Goal: Task Accomplishment & Management: Manage account settings

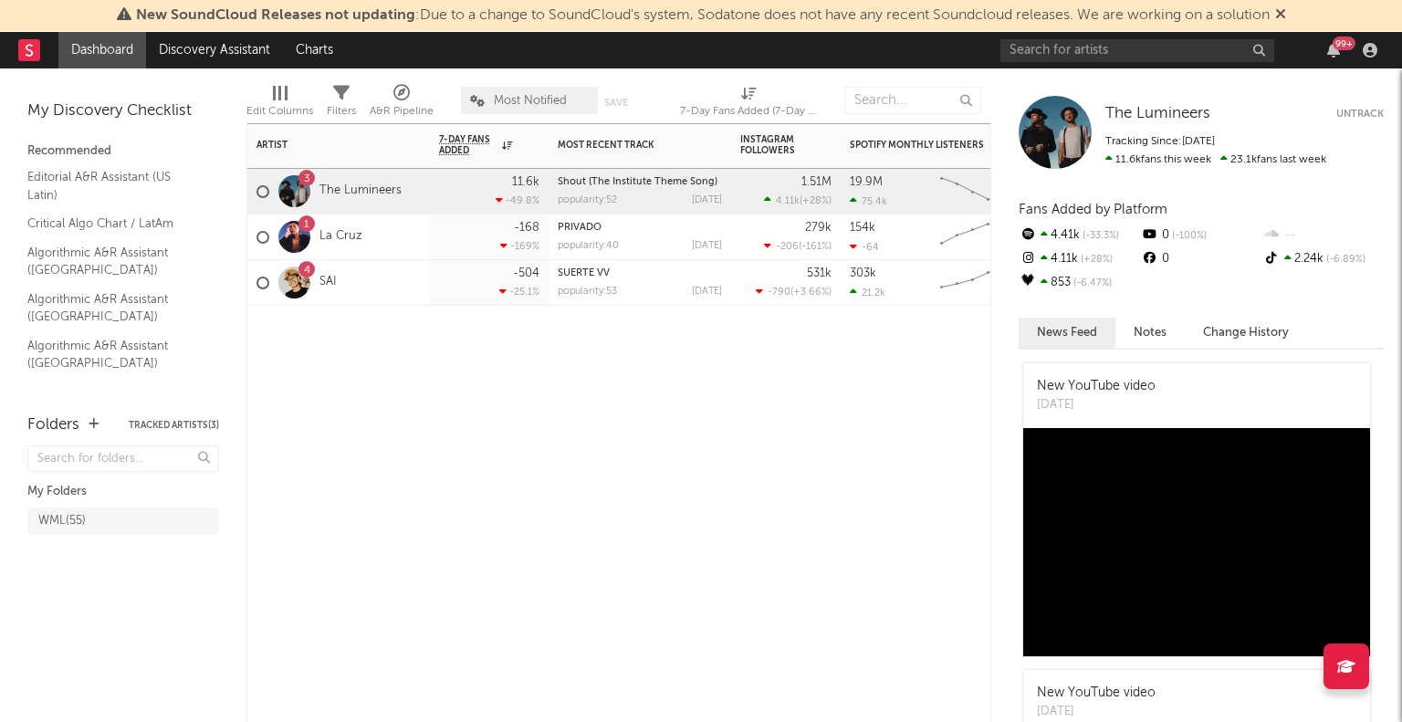
click at [383, 288] on div "4 SAI" at bounding box center [338, 283] width 183 height 46
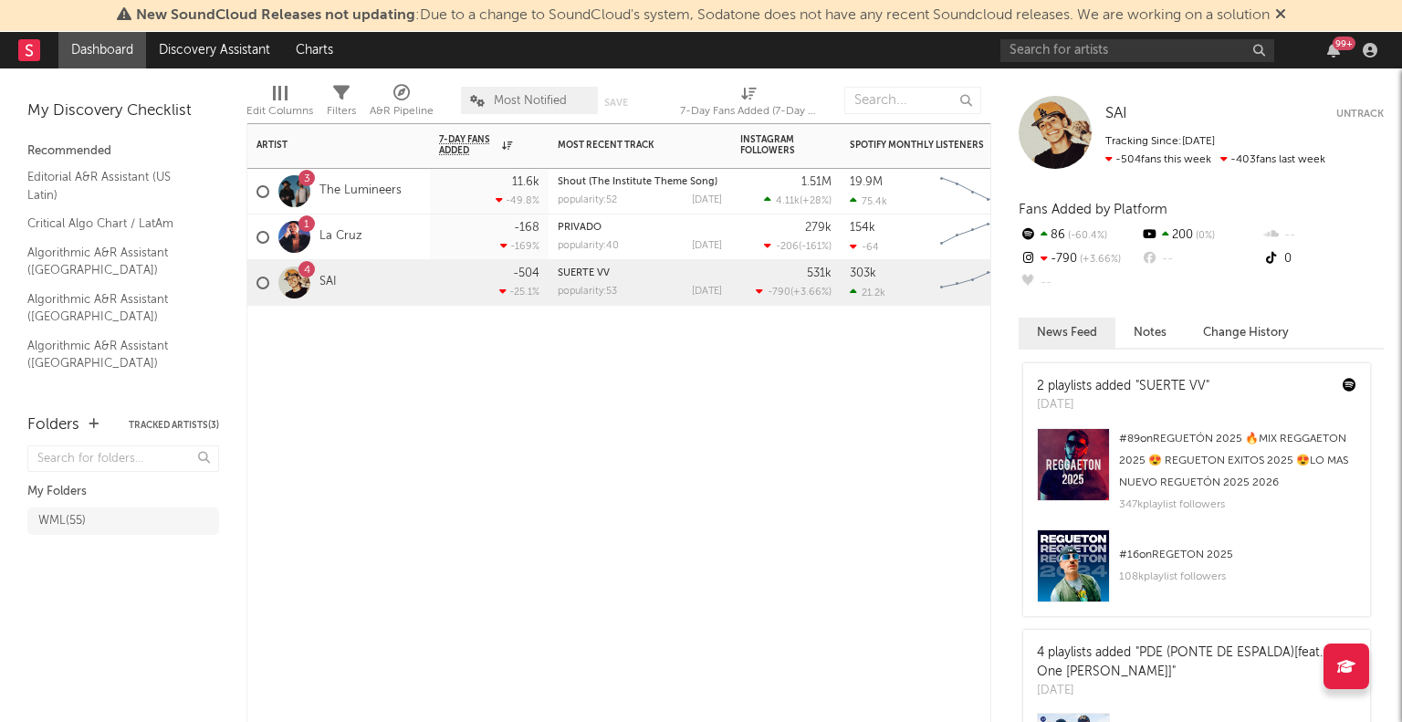
click at [302, 269] on div "4" at bounding box center [306, 269] width 16 height 16
click at [481, 300] on div "-504 -25.1 %" at bounding box center [489, 282] width 100 height 45
click at [370, 284] on div "4 SAI" at bounding box center [338, 283] width 183 height 46
click at [1051, 46] on input "text" at bounding box center [1137, 50] width 274 height 23
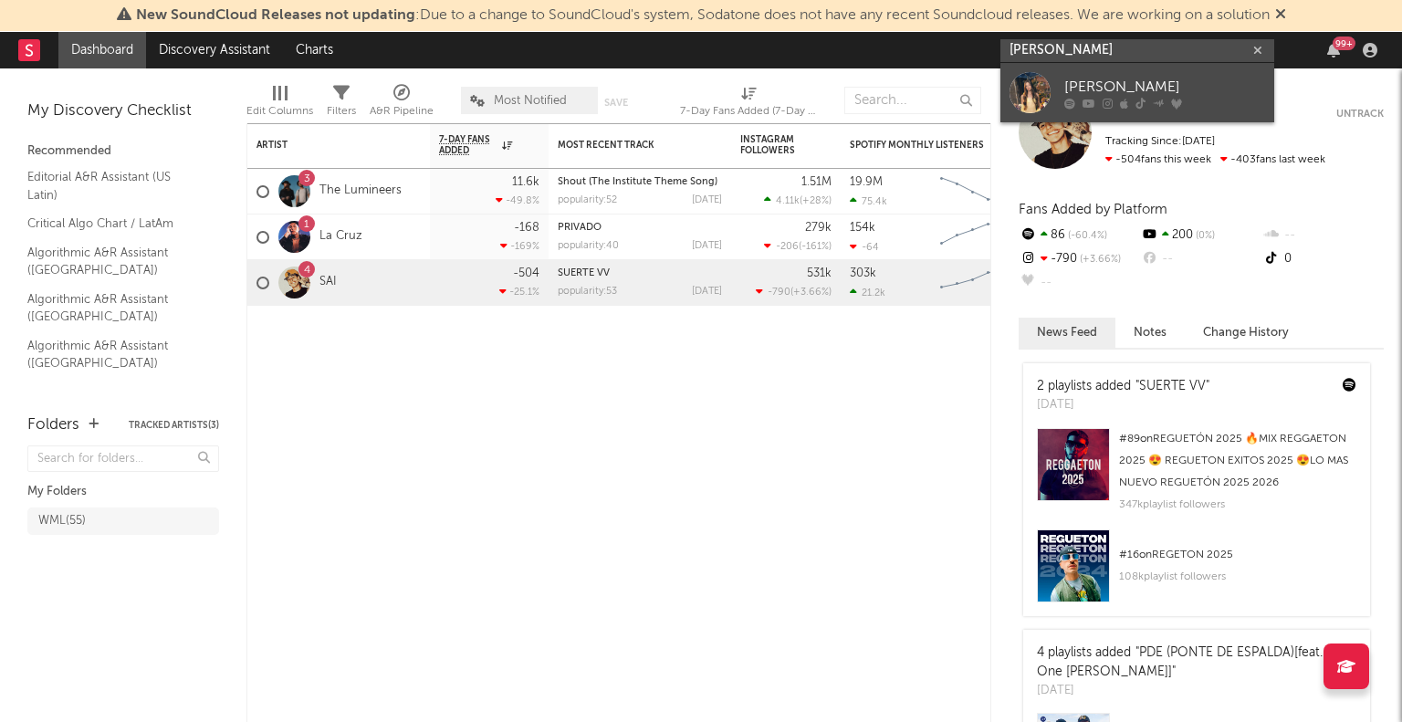
type input "[PERSON_NAME]"
click at [1025, 85] on div at bounding box center [1029, 92] width 41 height 41
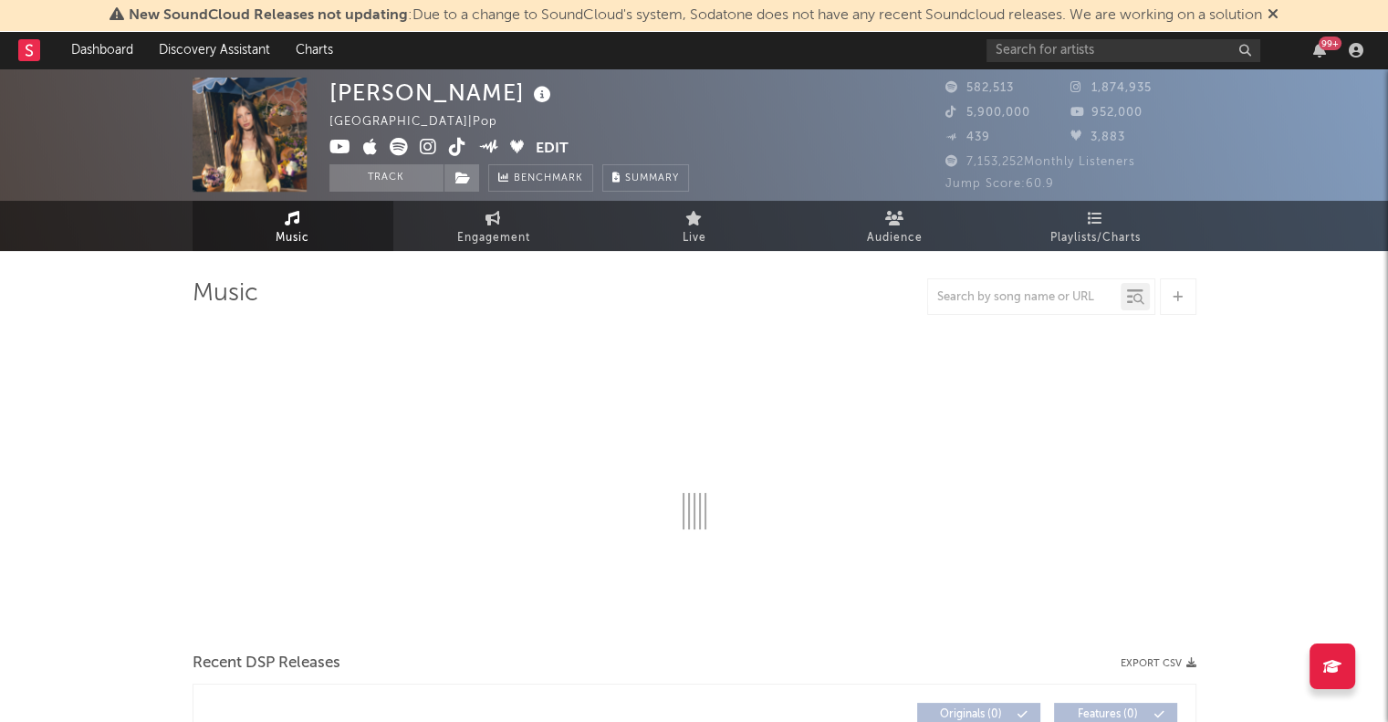
select select "6m"
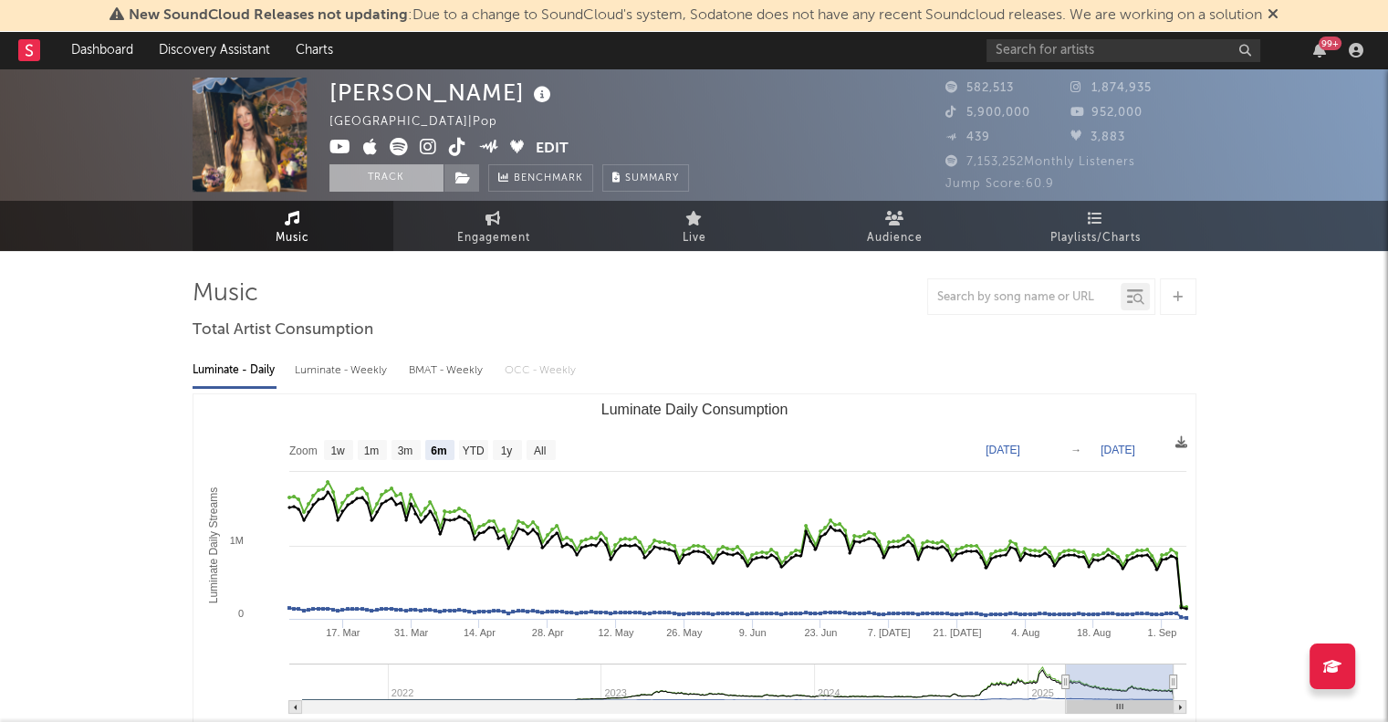
click at [402, 172] on button "Track" at bounding box center [386, 177] width 114 height 27
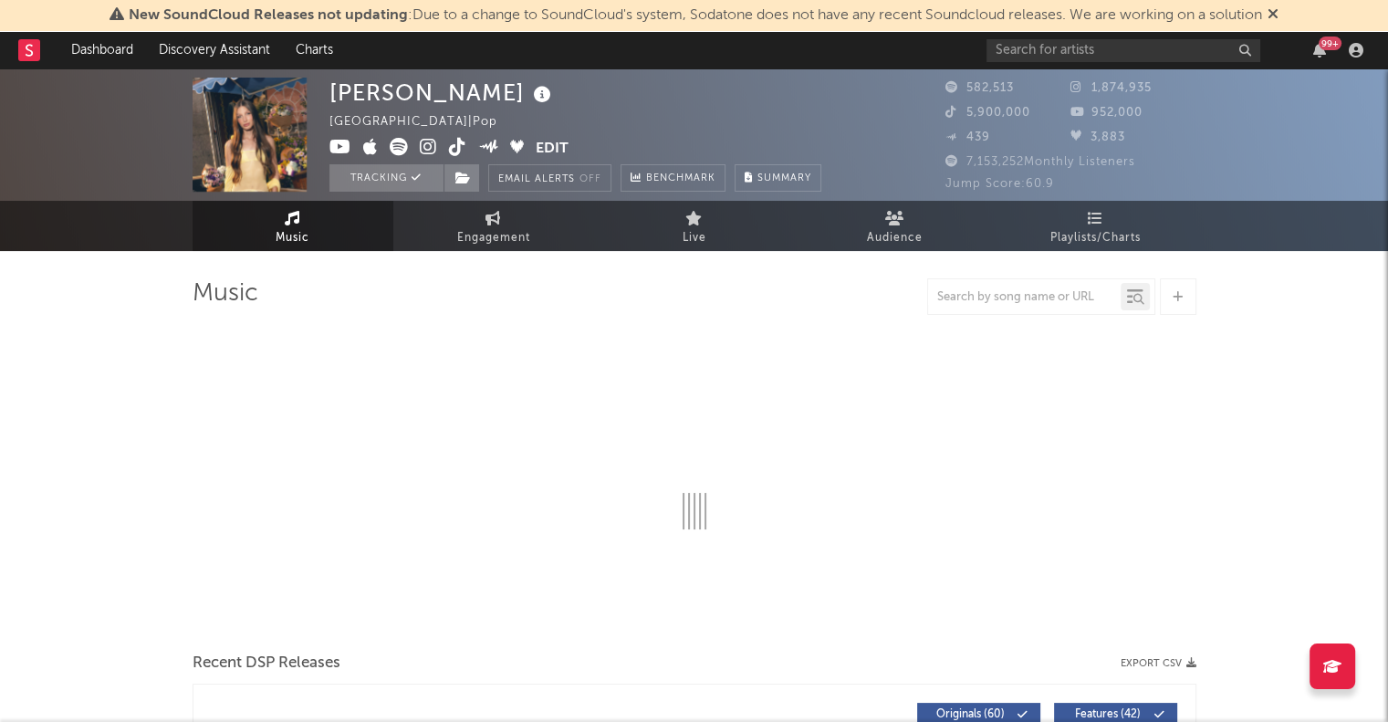
select select "6m"
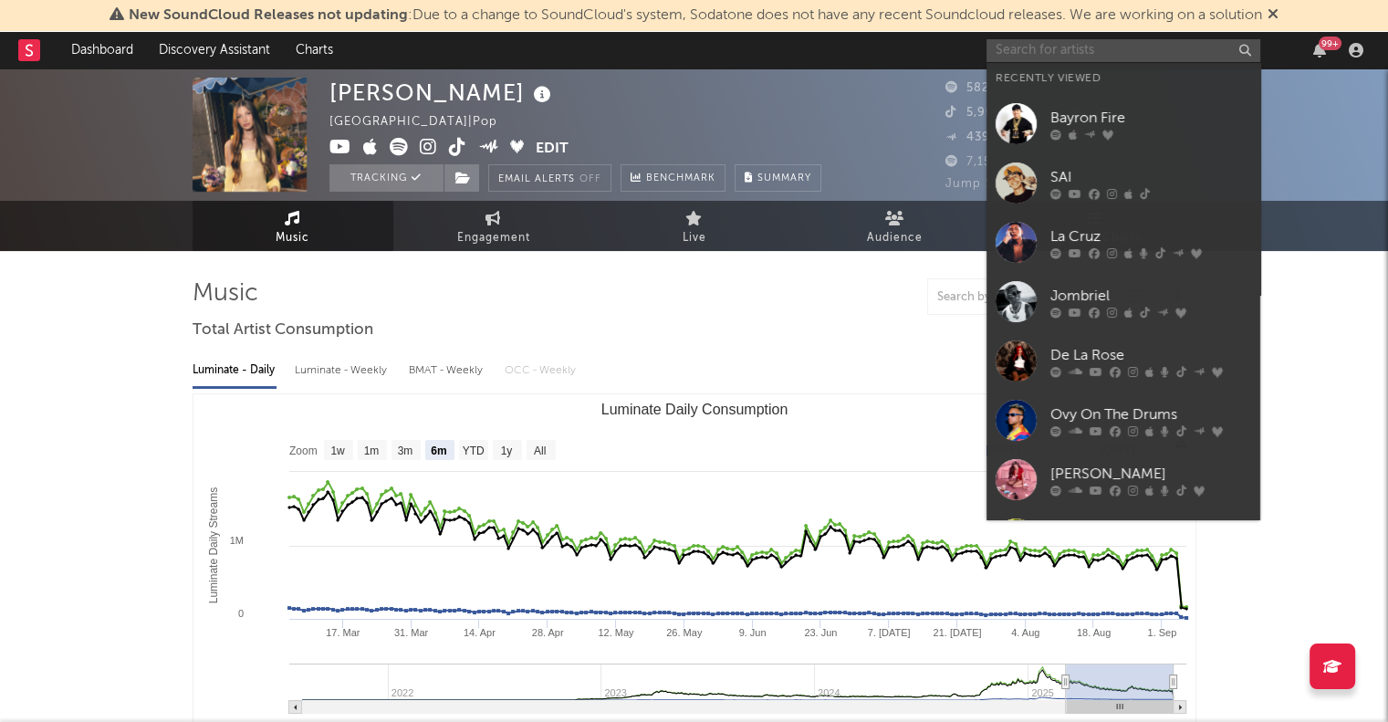
click at [1012, 47] on input "text" at bounding box center [1123, 50] width 274 height 23
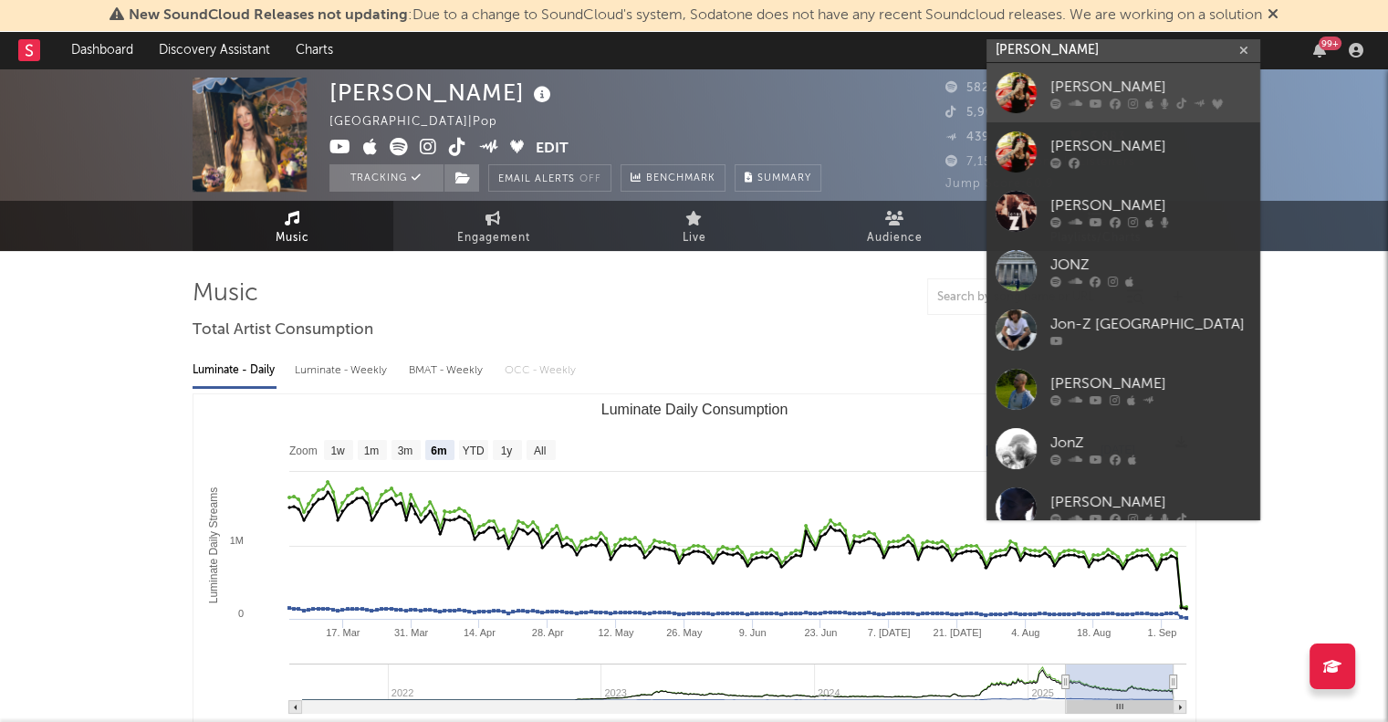
type input "[PERSON_NAME]"
click at [1018, 80] on div at bounding box center [1016, 92] width 41 height 41
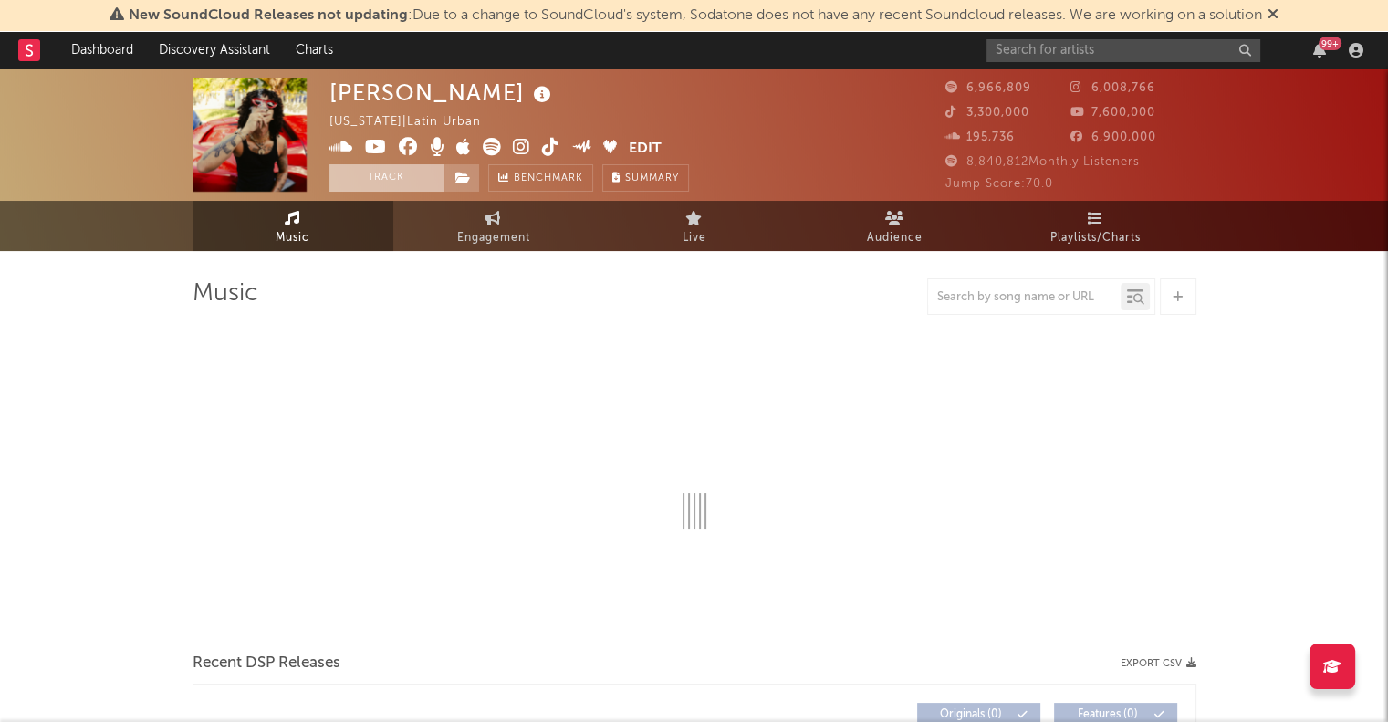
select select "6m"
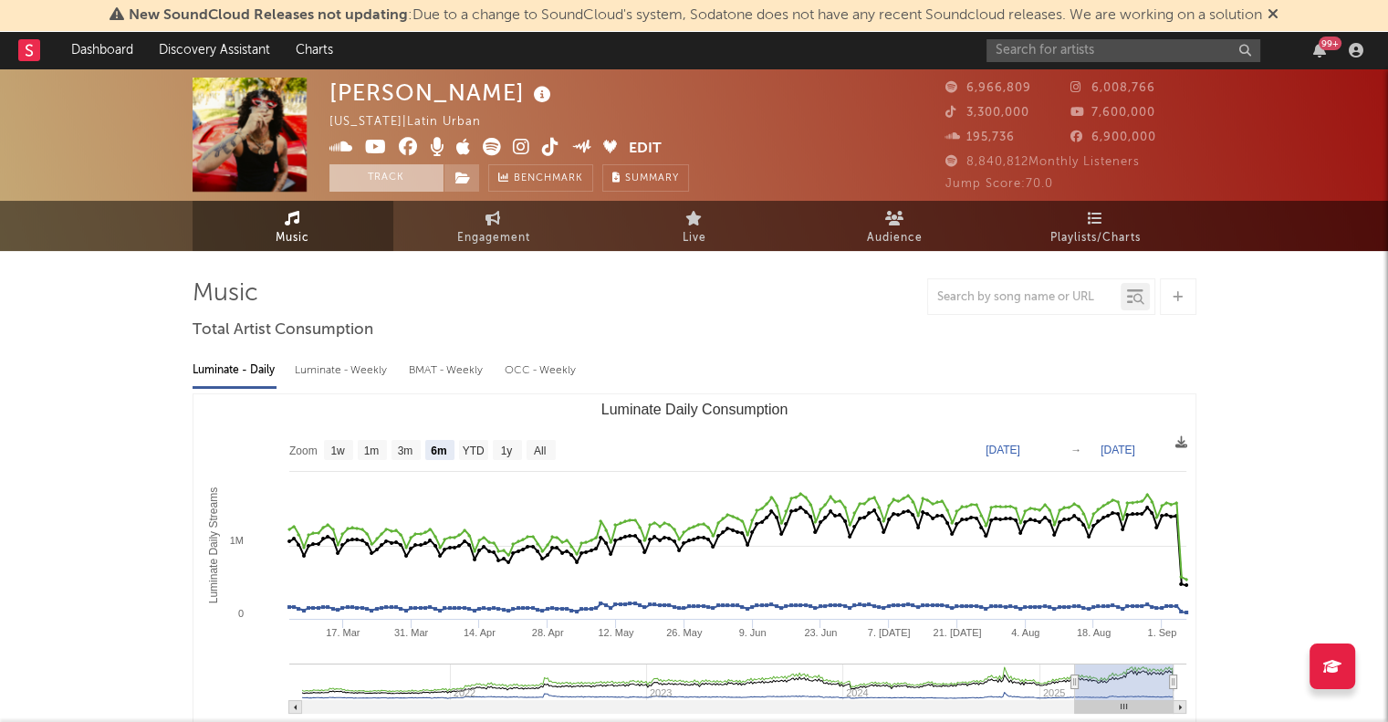
click at [365, 185] on button "Track" at bounding box center [386, 177] width 114 height 27
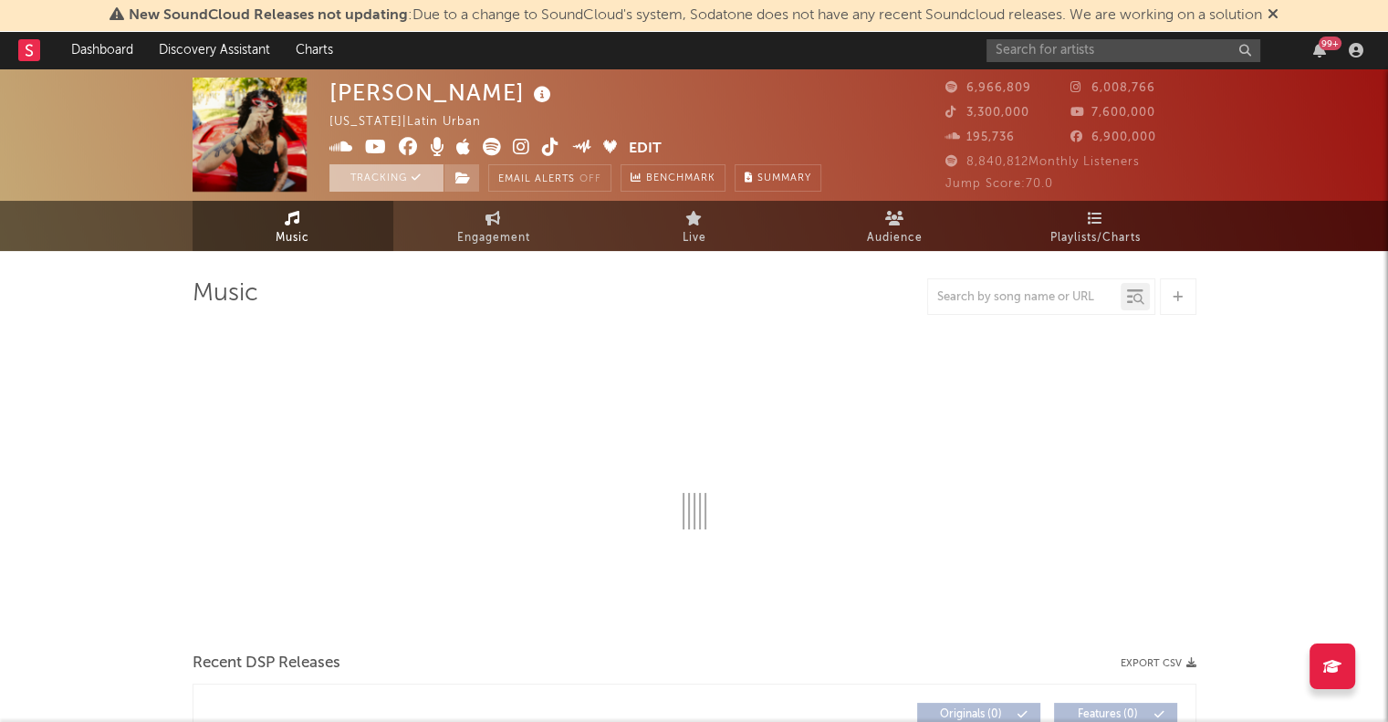
select select "6m"
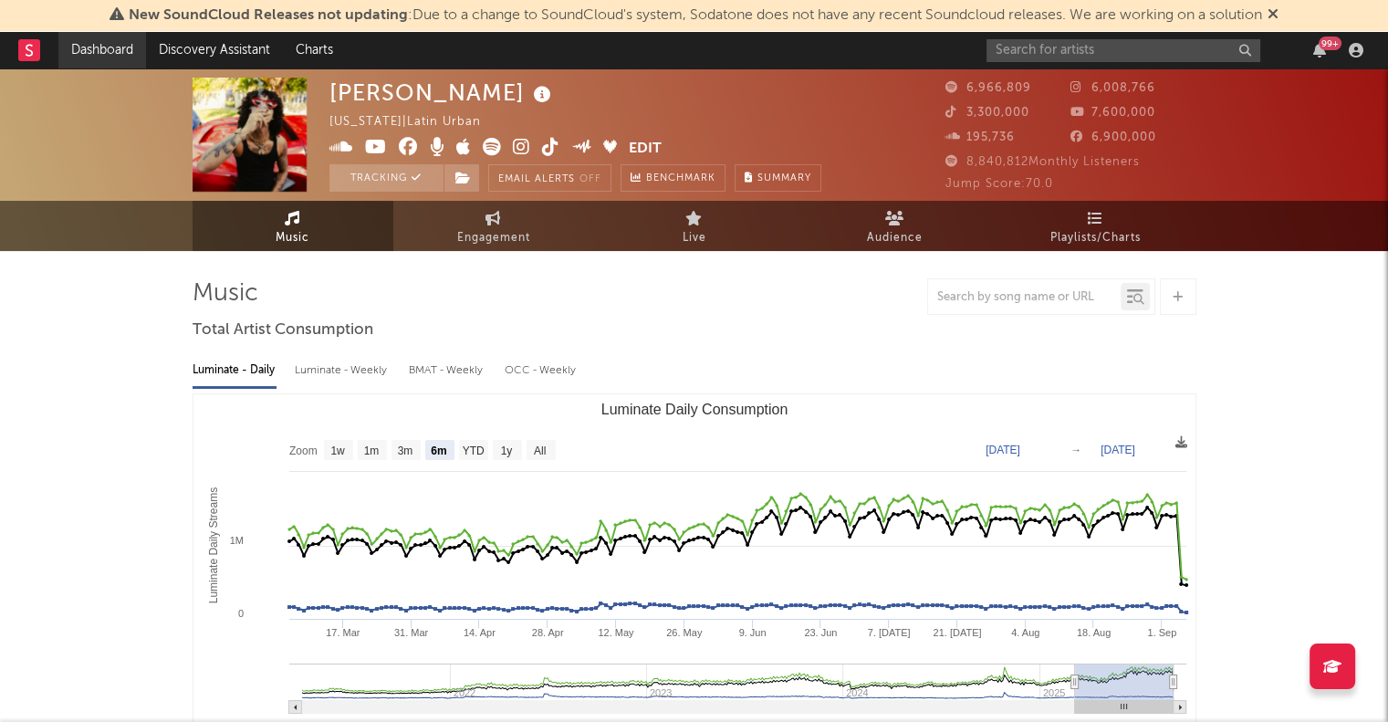
click at [104, 47] on link "Dashboard" at bounding box center [102, 50] width 88 height 37
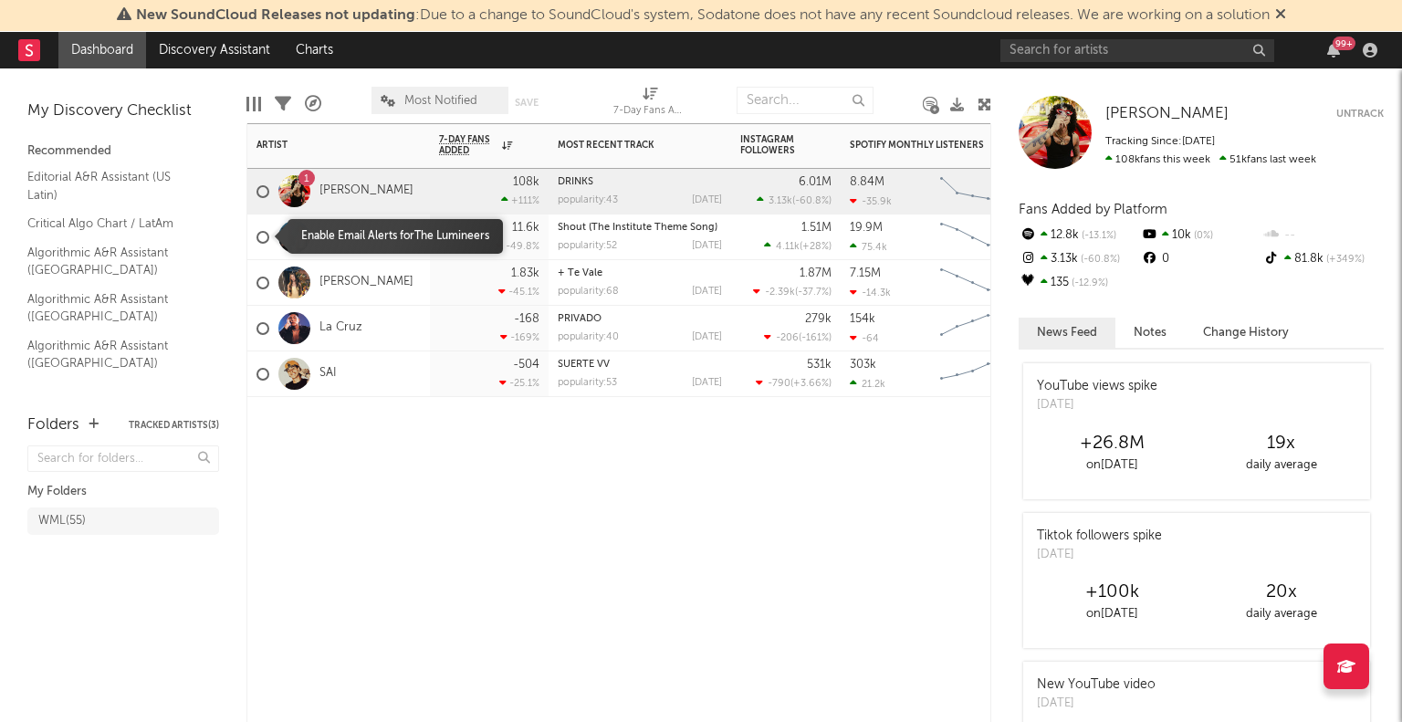
click at [263, 238] on div at bounding box center [262, 237] width 13 height 13
click at [256, 238] on input "checkbox" at bounding box center [256, 237] width 0 height 16
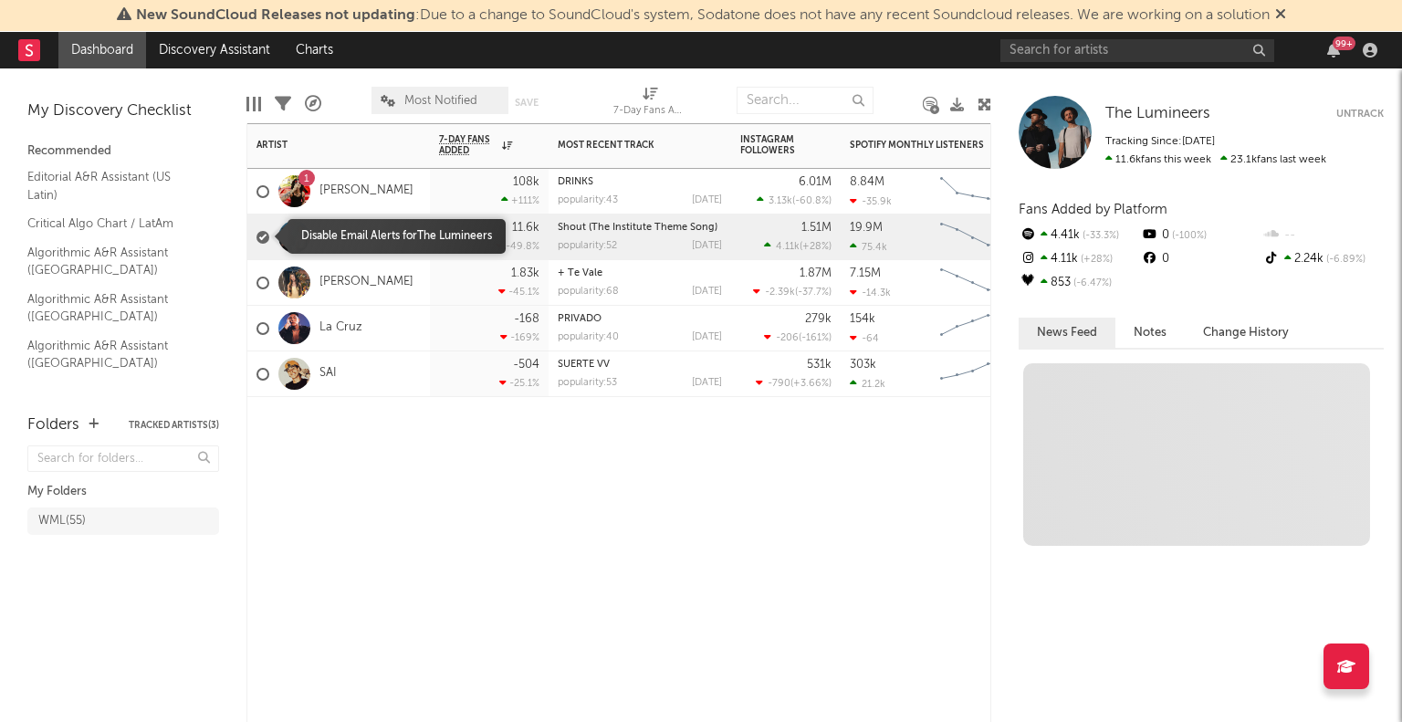
click at [263, 238] on div at bounding box center [262, 237] width 13 height 13
click at [256, 238] on input "checkbox" at bounding box center [256, 237] width 0 height 16
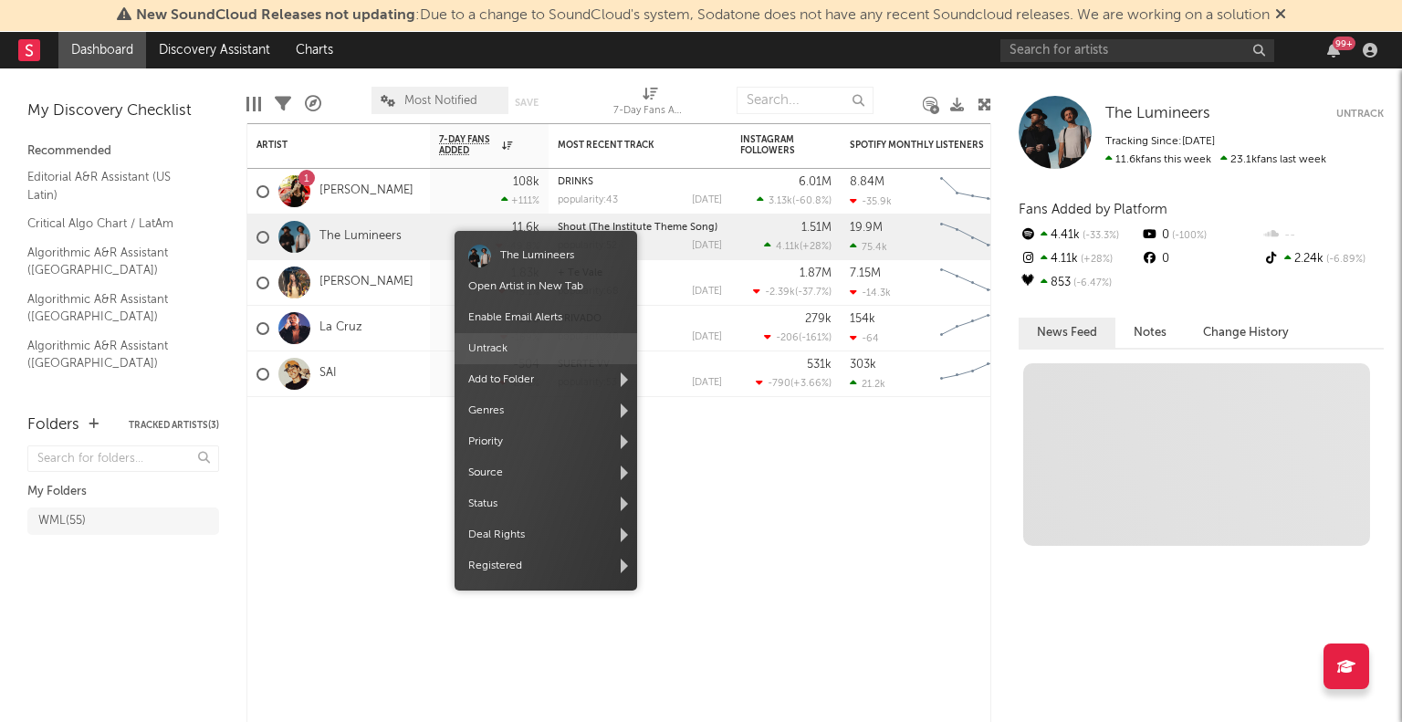
click at [479, 338] on span "Untrack" at bounding box center [545, 348] width 183 height 31
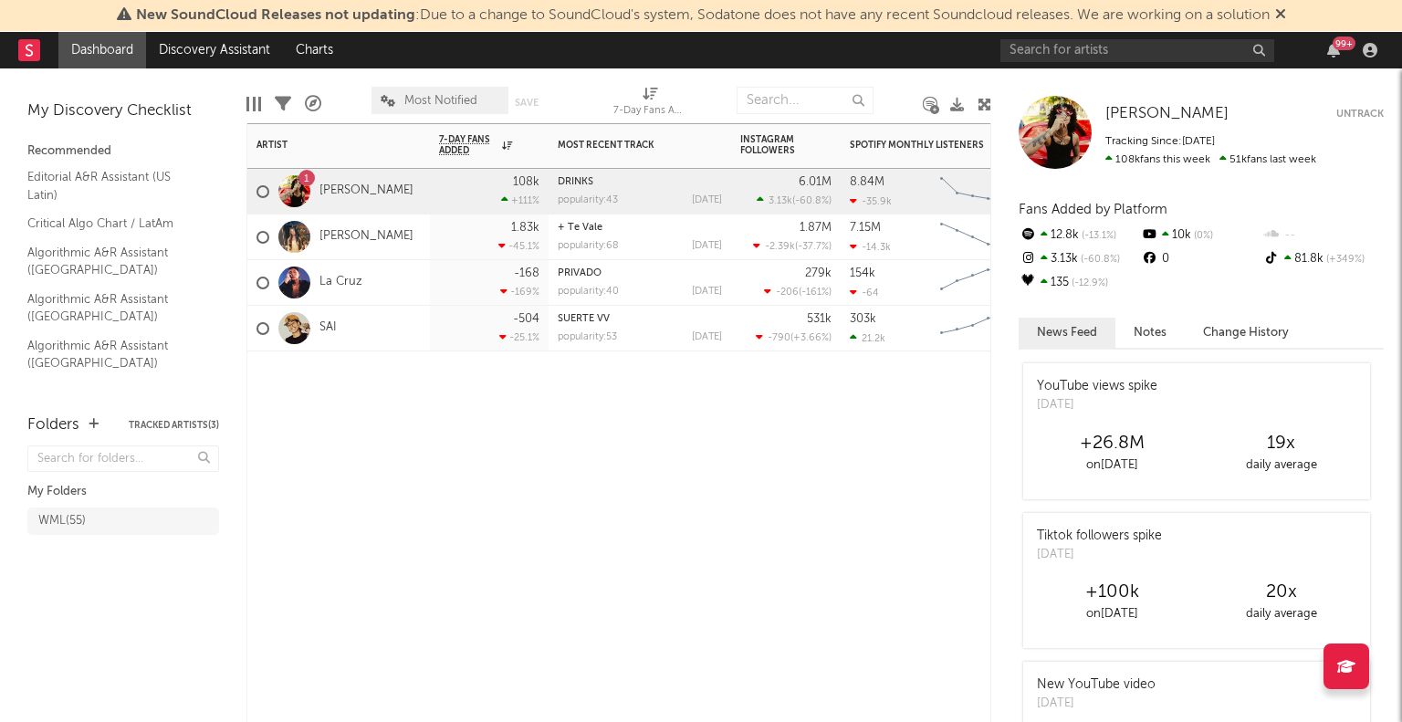
click at [396, 503] on div "Artist Notifications 7-Day Fans Added WoW % Change Most Recent Track Popularity…" at bounding box center [618, 422] width 745 height 599
click at [1059, 50] on input "text" at bounding box center [1137, 50] width 274 height 23
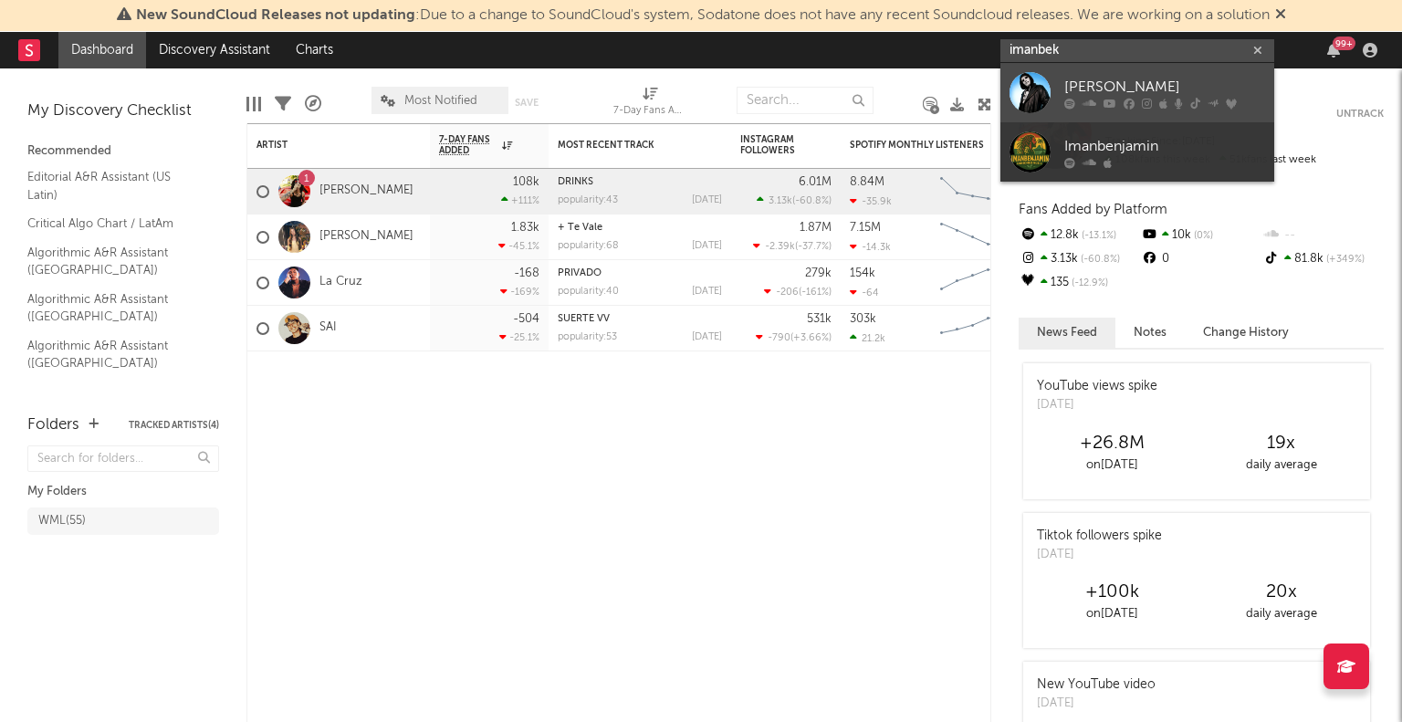
type input "imanbek"
click at [1021, 94] on div at bounding box center [1029, 92] width 41 height 41
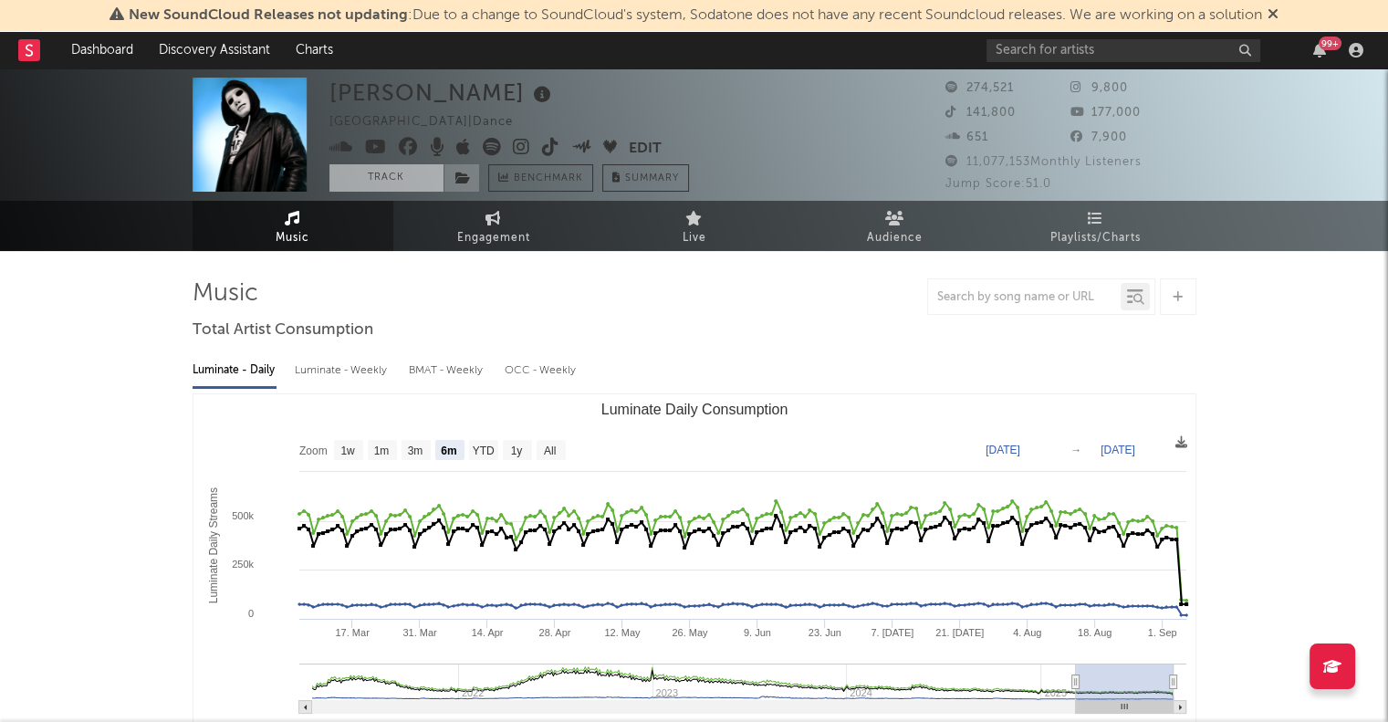
select select "6m"
click at [378, 183] on button "Track" at bounding box center [386, 177] width 114 height 27
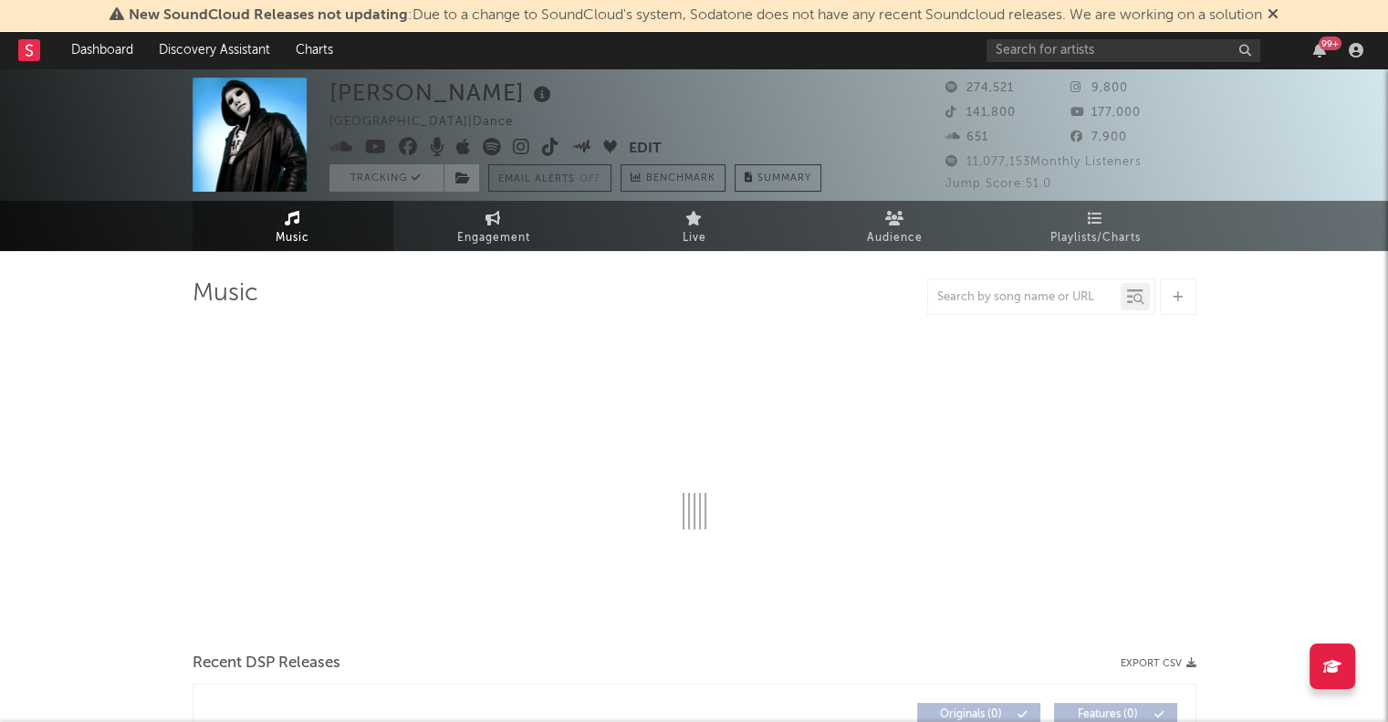
select select "6m"
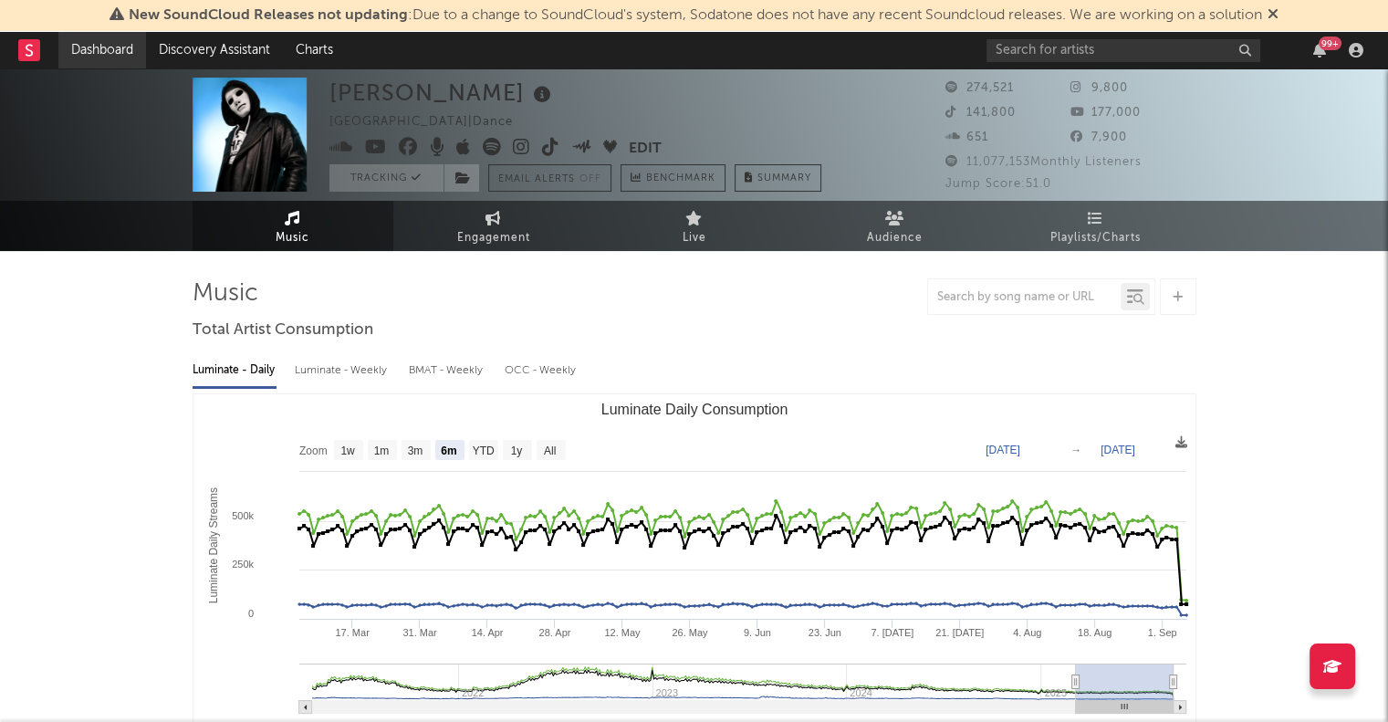
click at [123, 56] on link "Dashboard" at bounding box center [102, 50] width 88 height 37
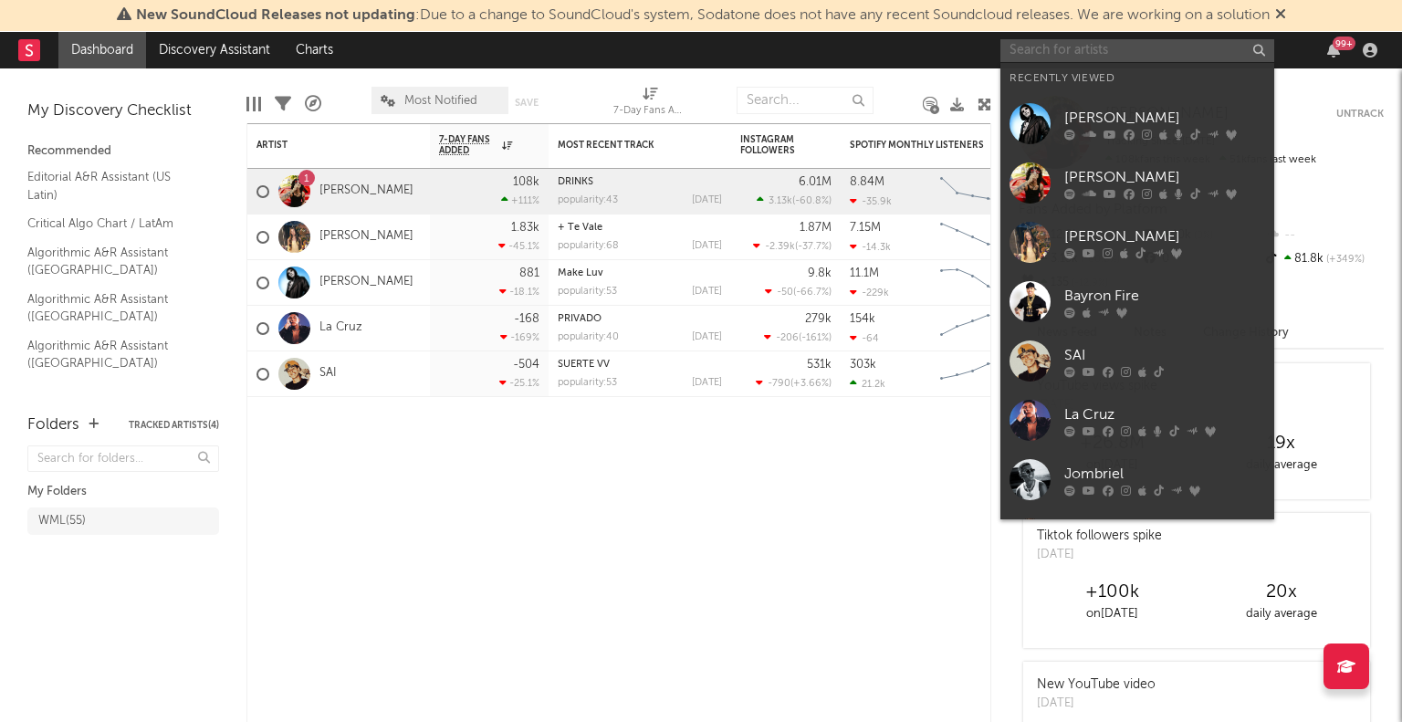
click at [1130, 42] on input "text" at bounding box center [1137, 50] width 274 height 23
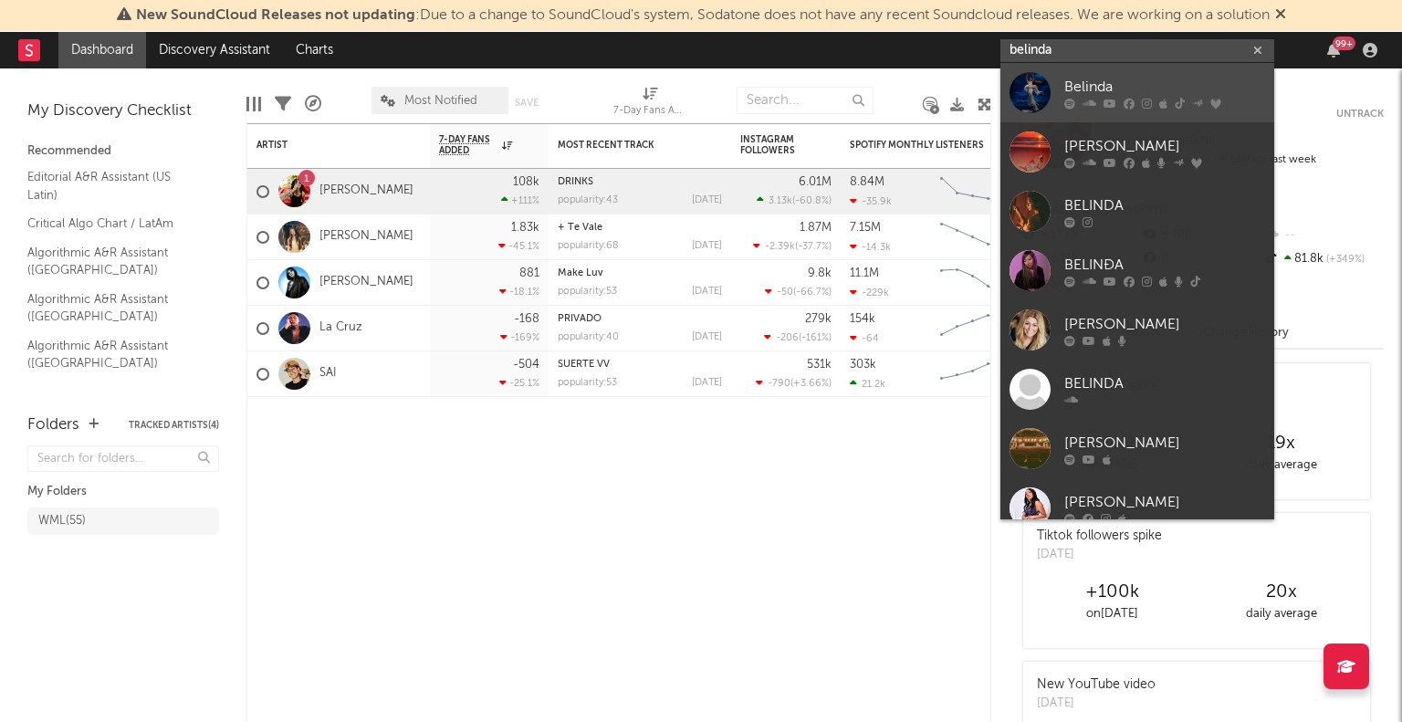
type input "belinda"
click at [1029, 79] on div at bounding box center [1029, 92] width 41 height 41
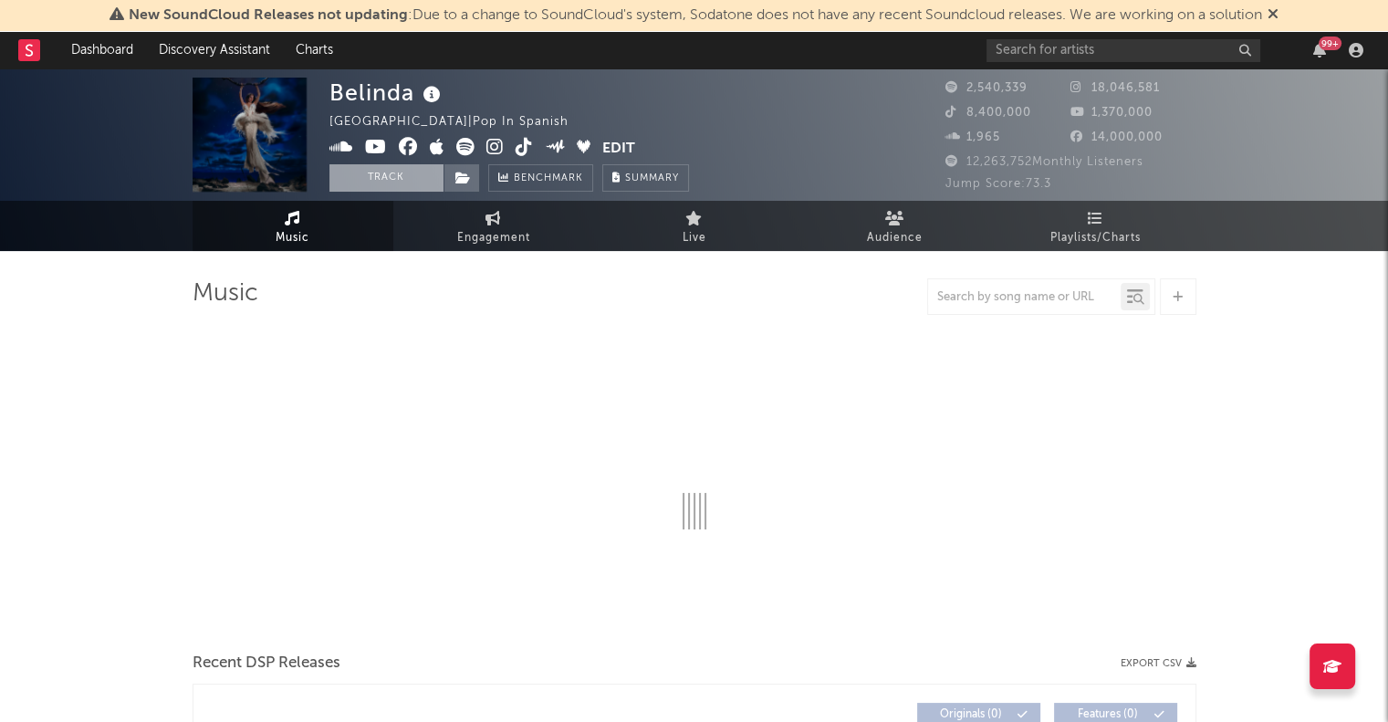
select select "6m"
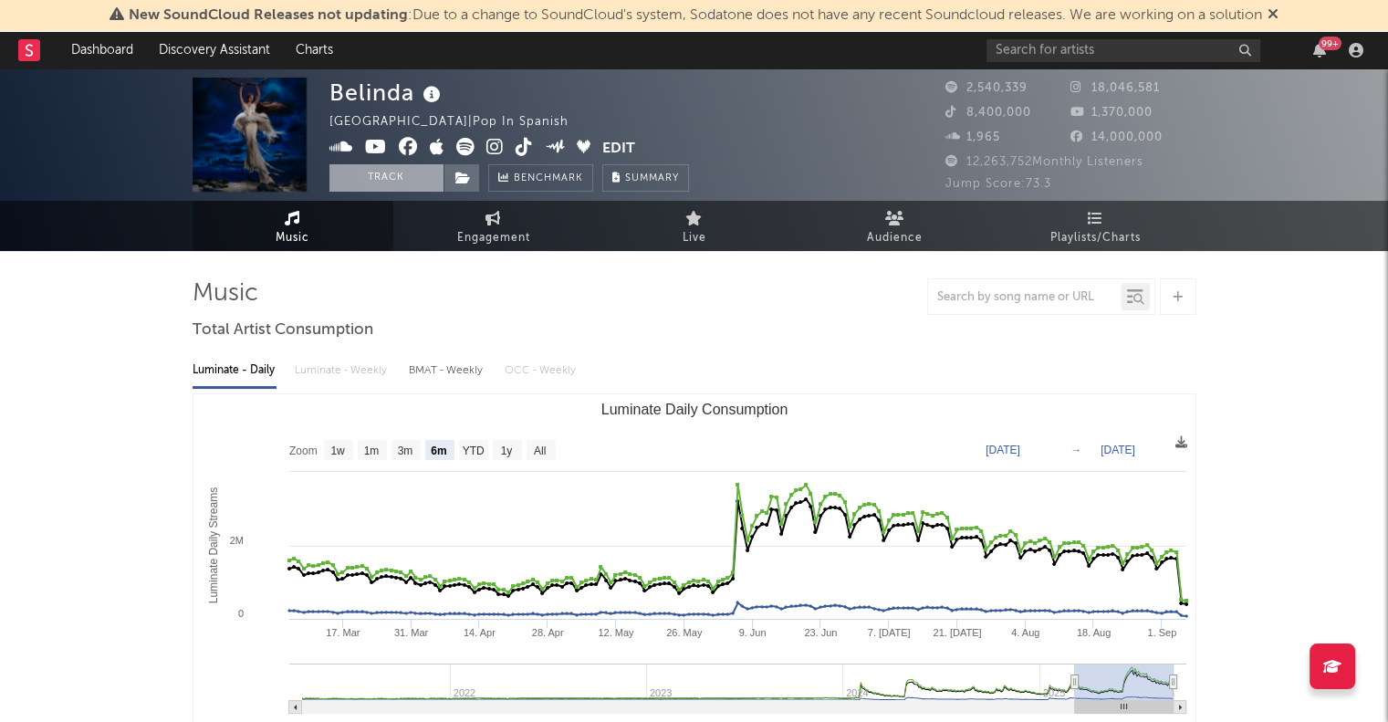
click at [354, 186] on button "Track" at bounding box center [386, 177] width 114 height 27
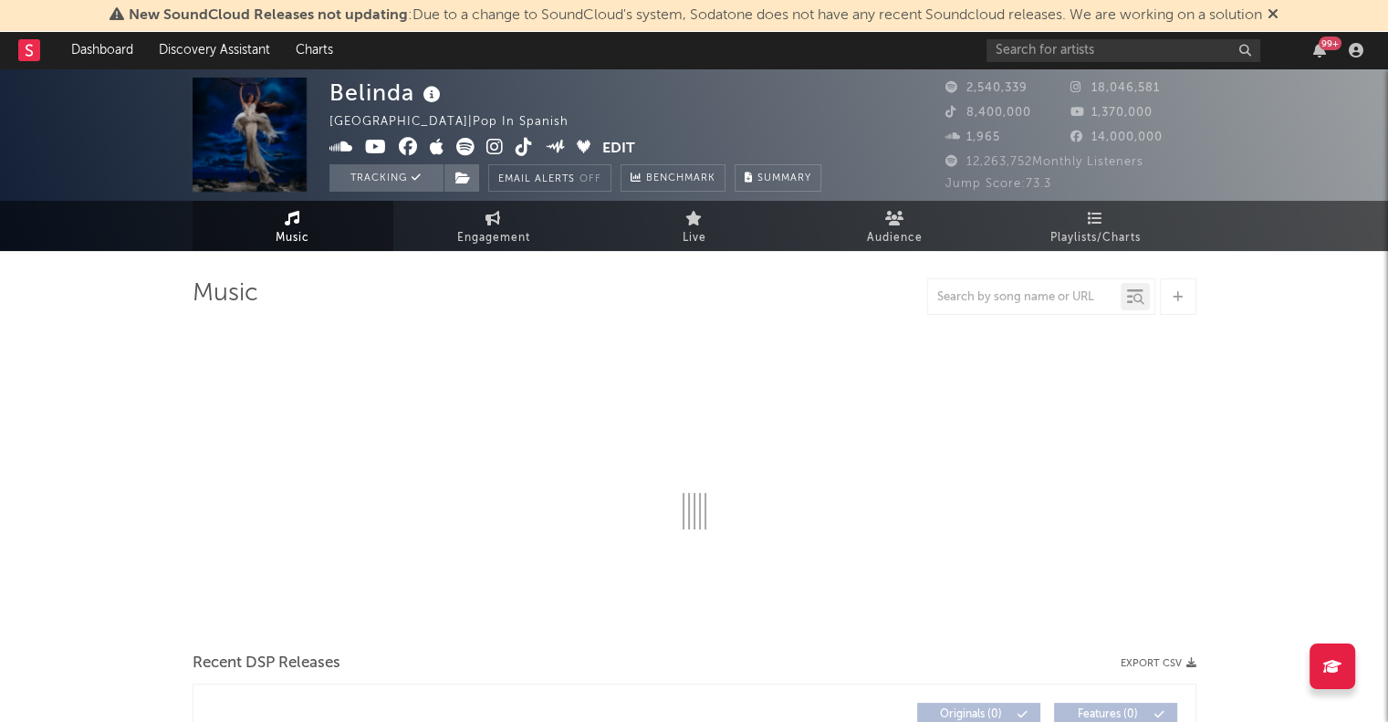
select select "6m"
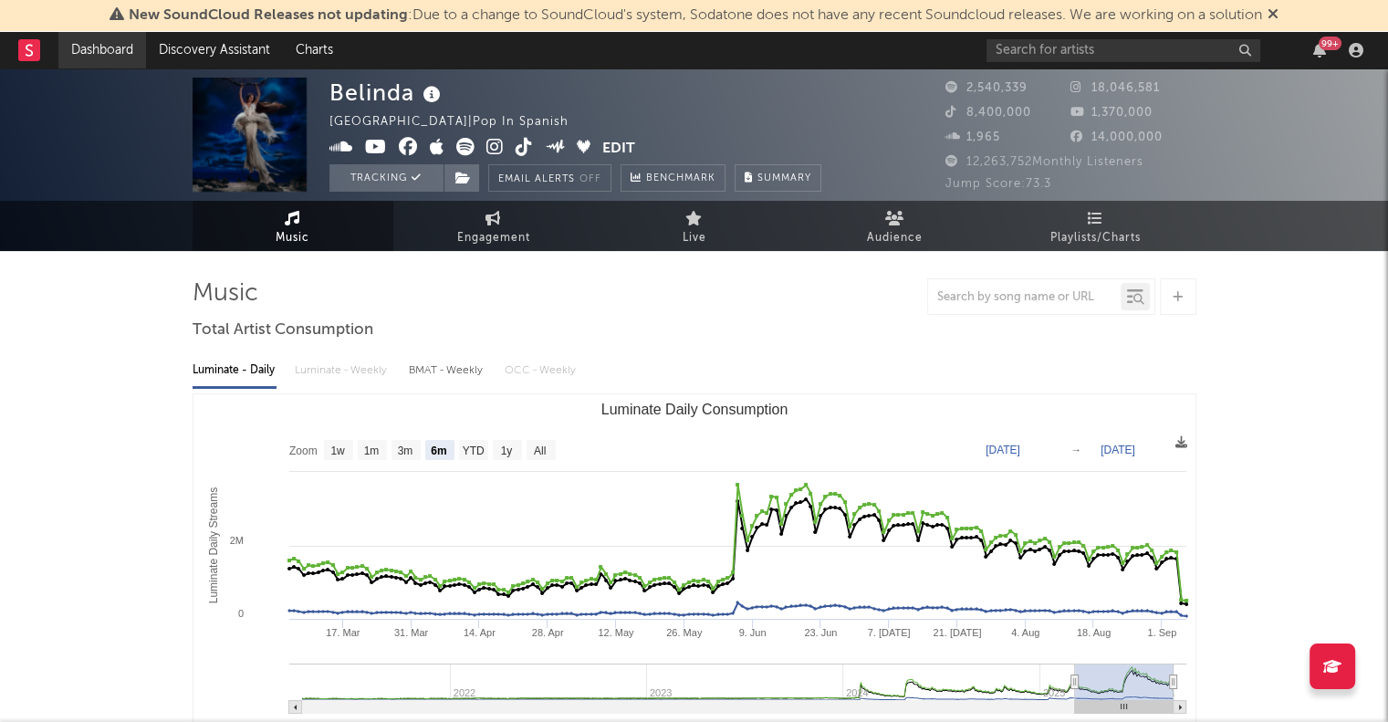
click at [109, 50] on link "Dashboard" at bounding box center [102, 50] width 88 height 37
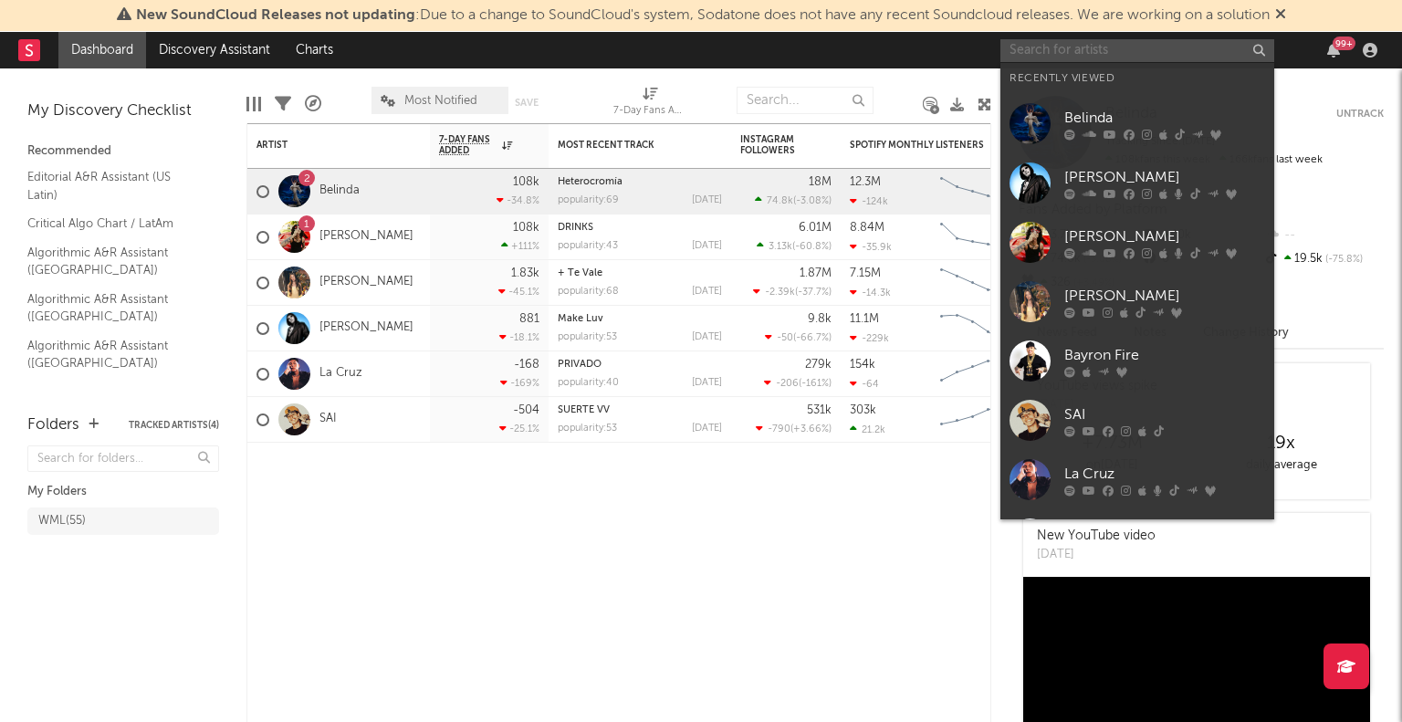
click at [1137, 54] on input "text" at bounding box center [1137, 50] width 274 height 23
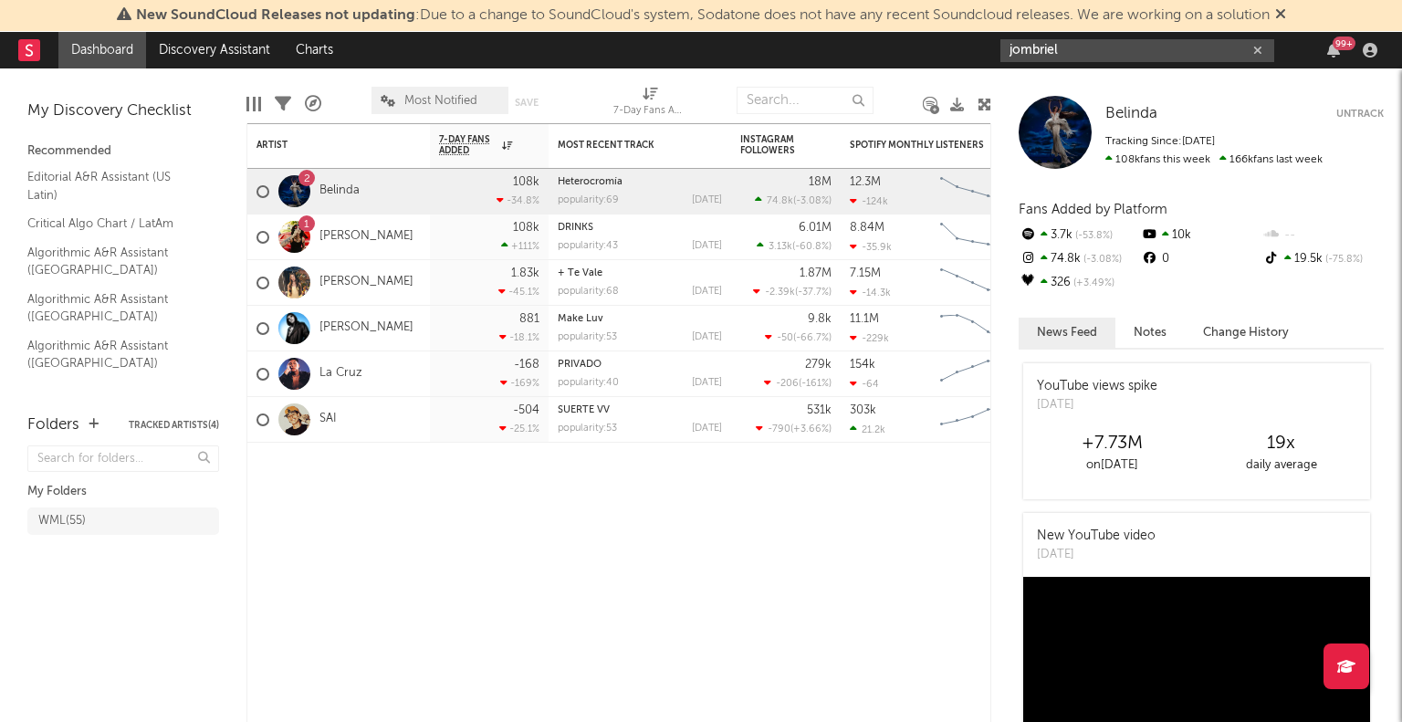
click at [1079, 50] on input "jombriel" at bounding box center [1137, 50] width 274 height 23
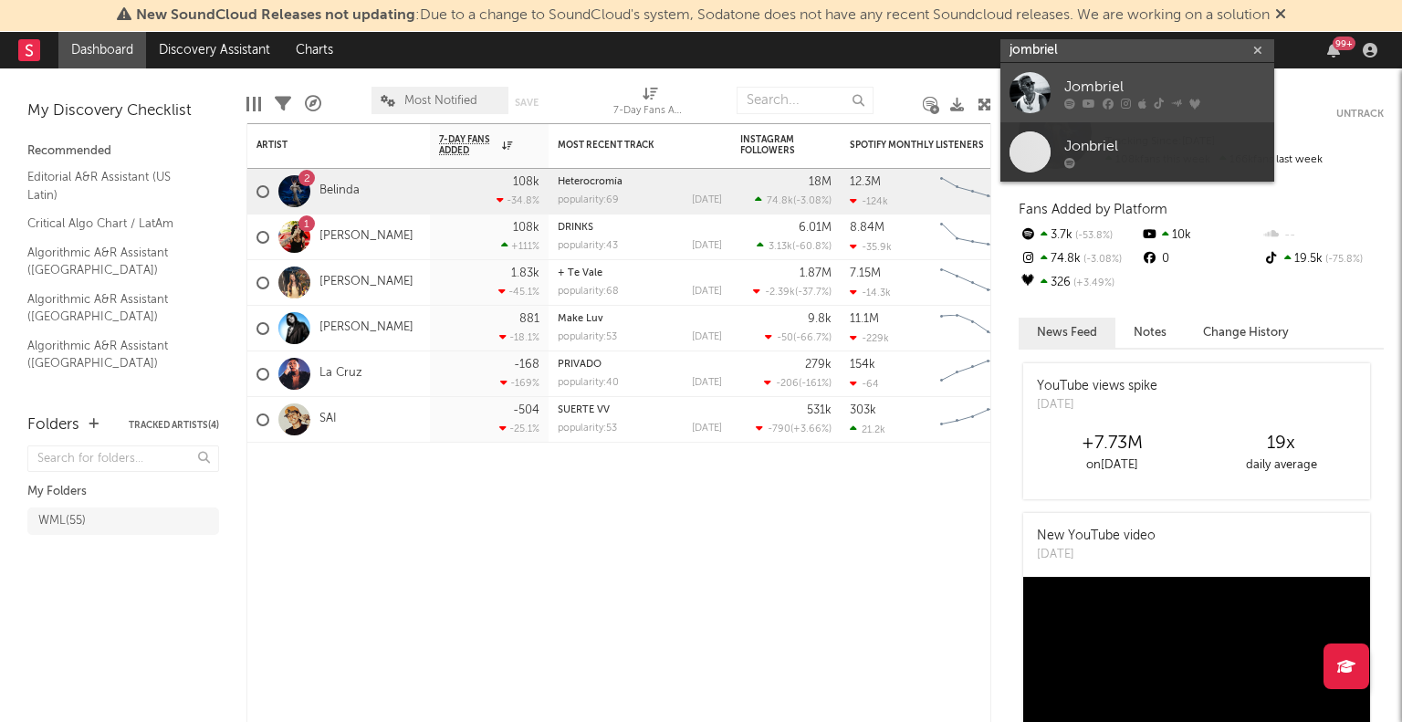
type input "jombriel"
click at [1038, 79] on div at bounding box center [1029, 92] width 41 height 41
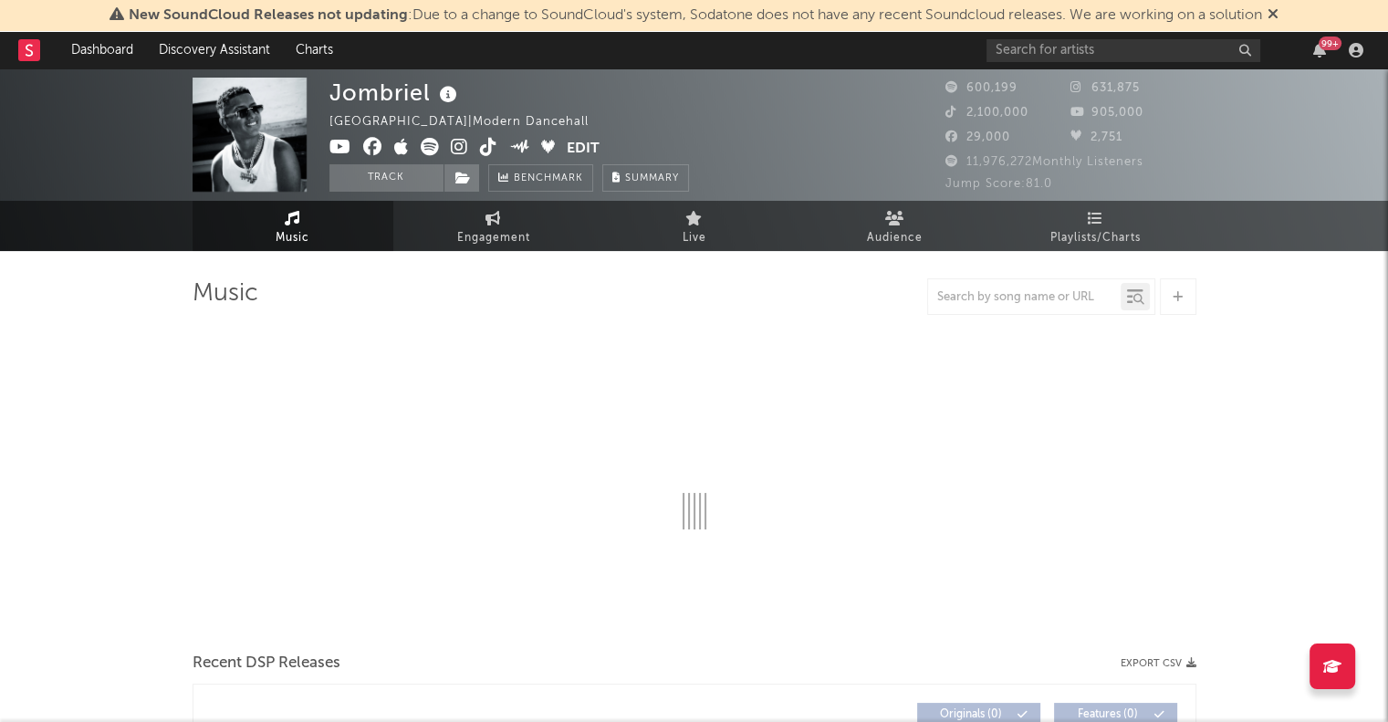
select select "6m"
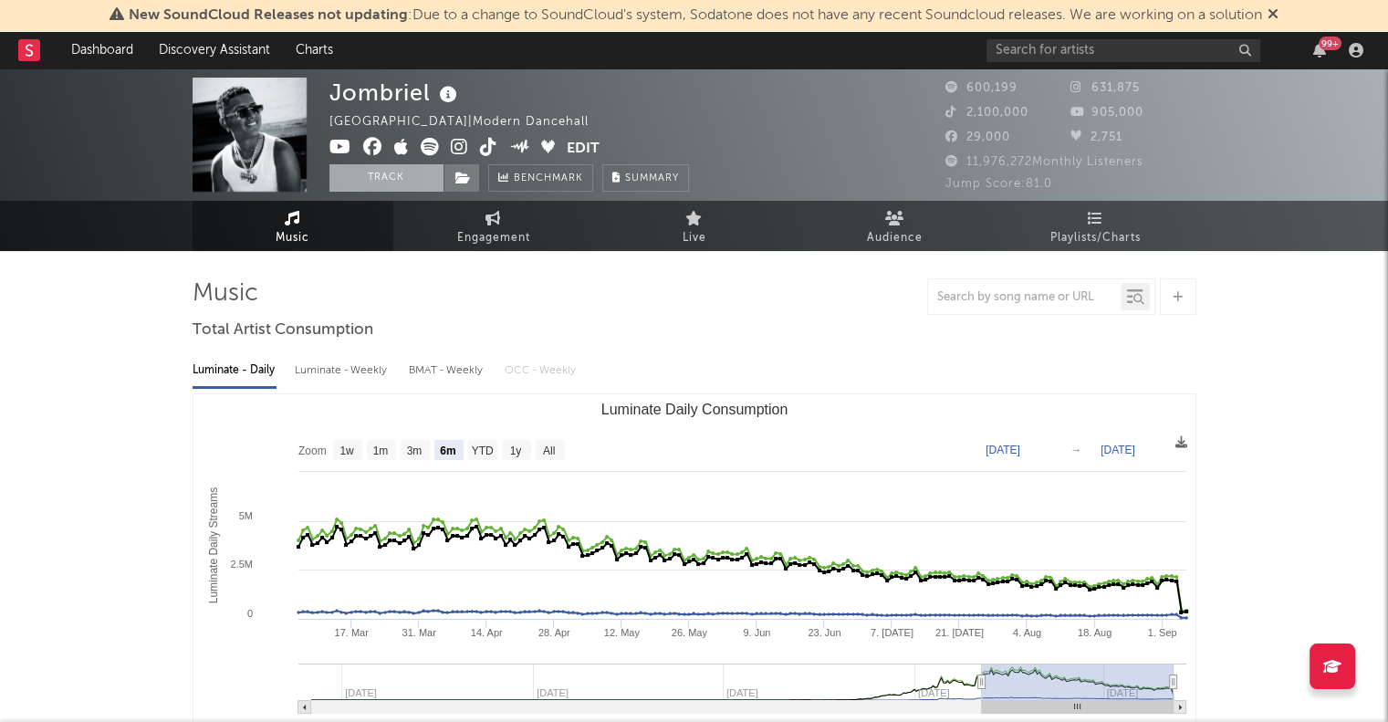
click at [360, 179] on button "Track" at bounding box center [386, 177] width 114 height 27
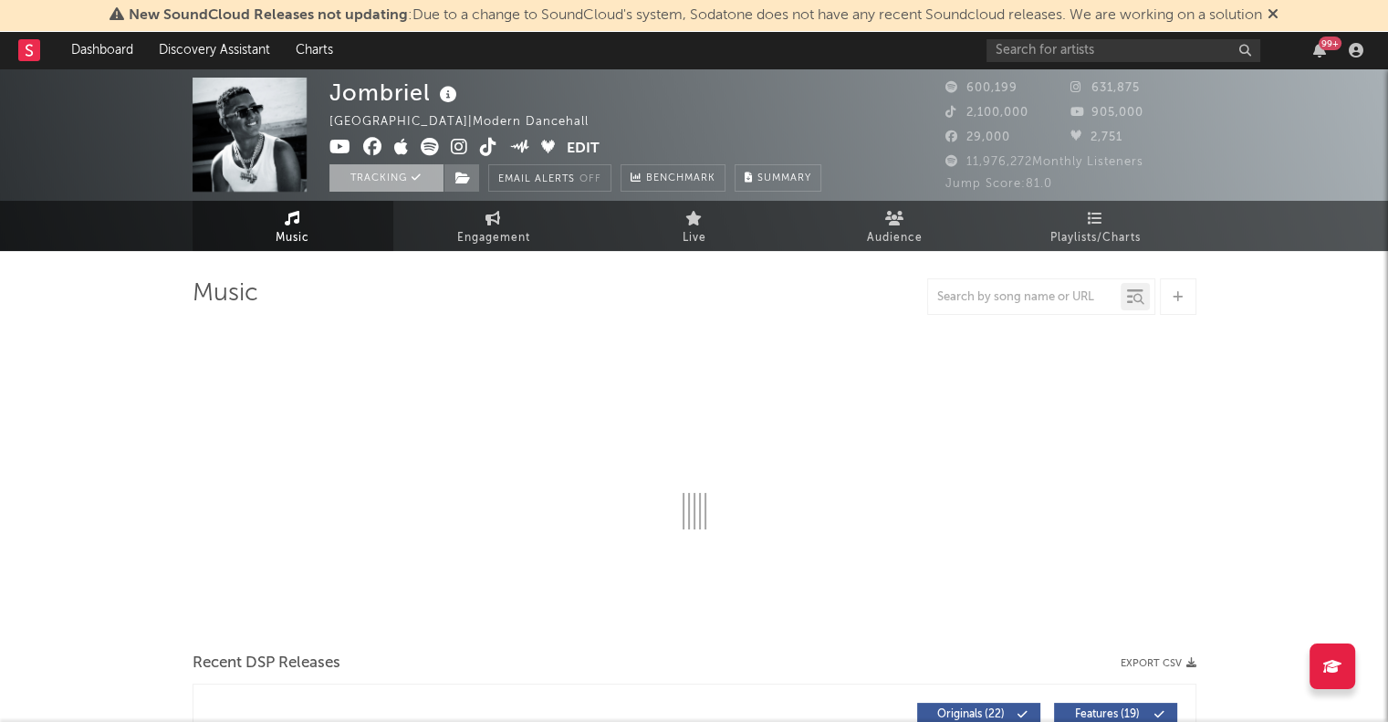
select select "6m"
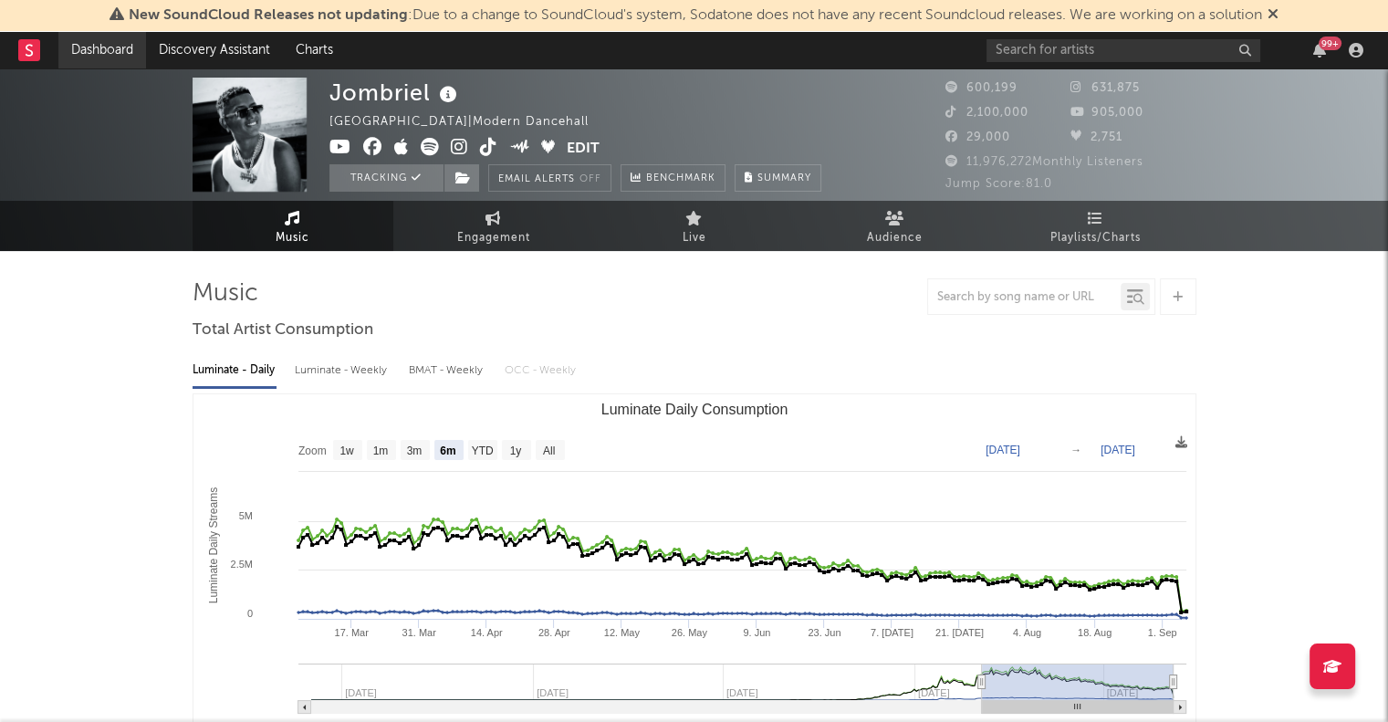
click at [121, 50] on link "Dashboard" at bounding box center [102, 50] width 88 height 37
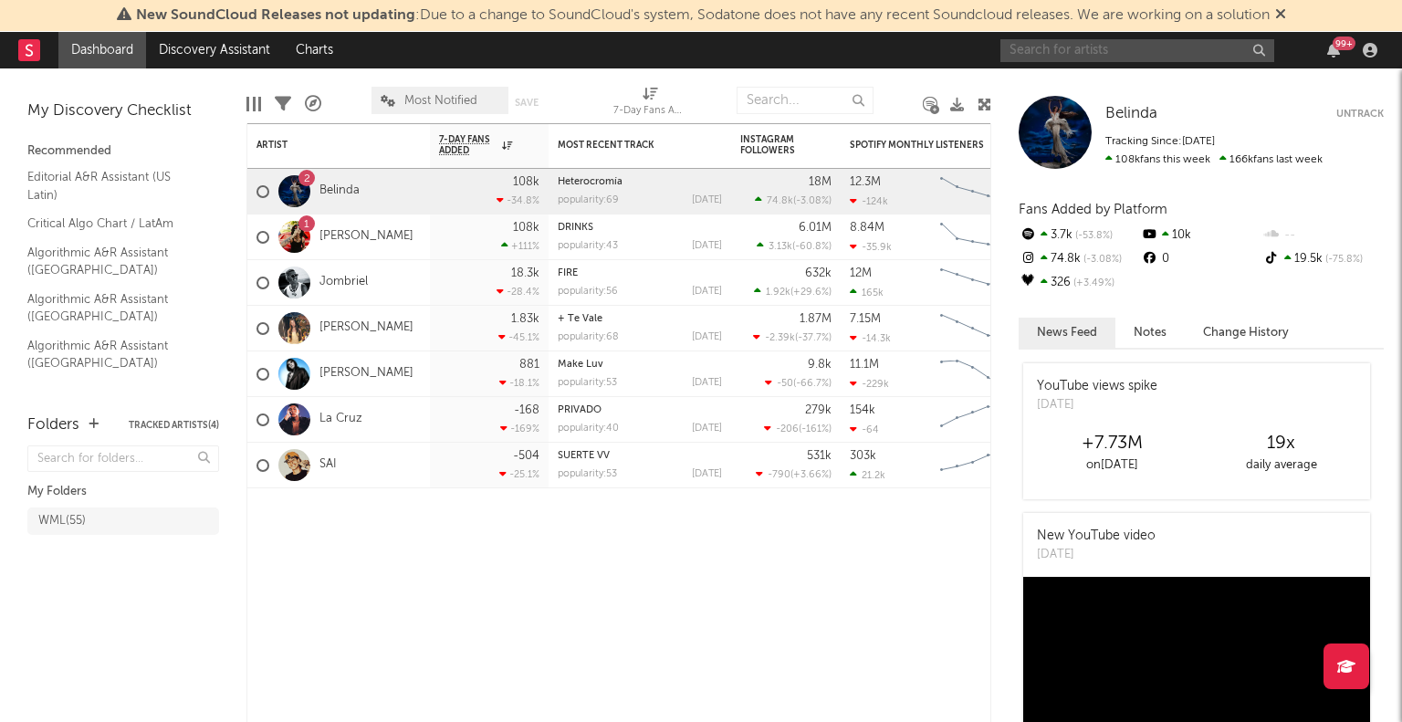
click at [1070, 47] on input "text" at bounding box center [1137, 50] width 274 height 23
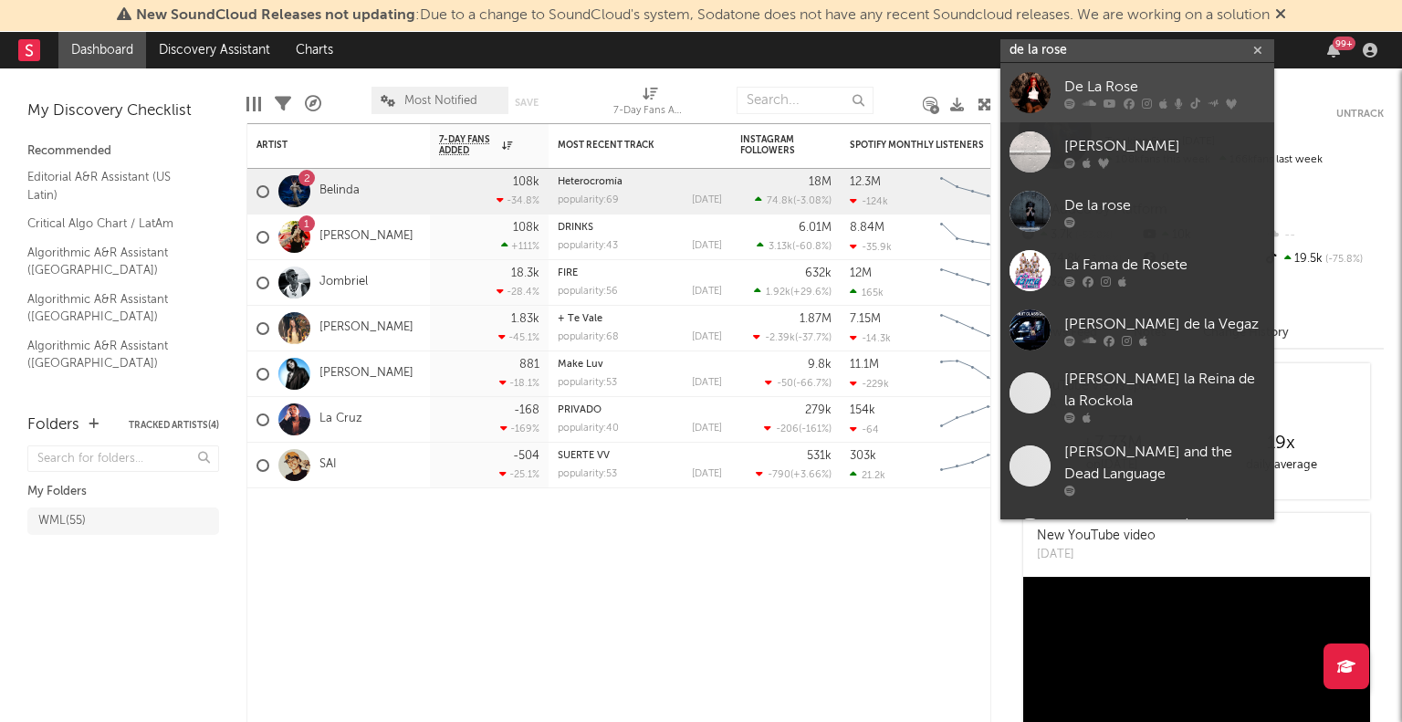
type input "de la rose"
click at [1036, 76] on div at bounding box center [1029, 92] width 41 height 41
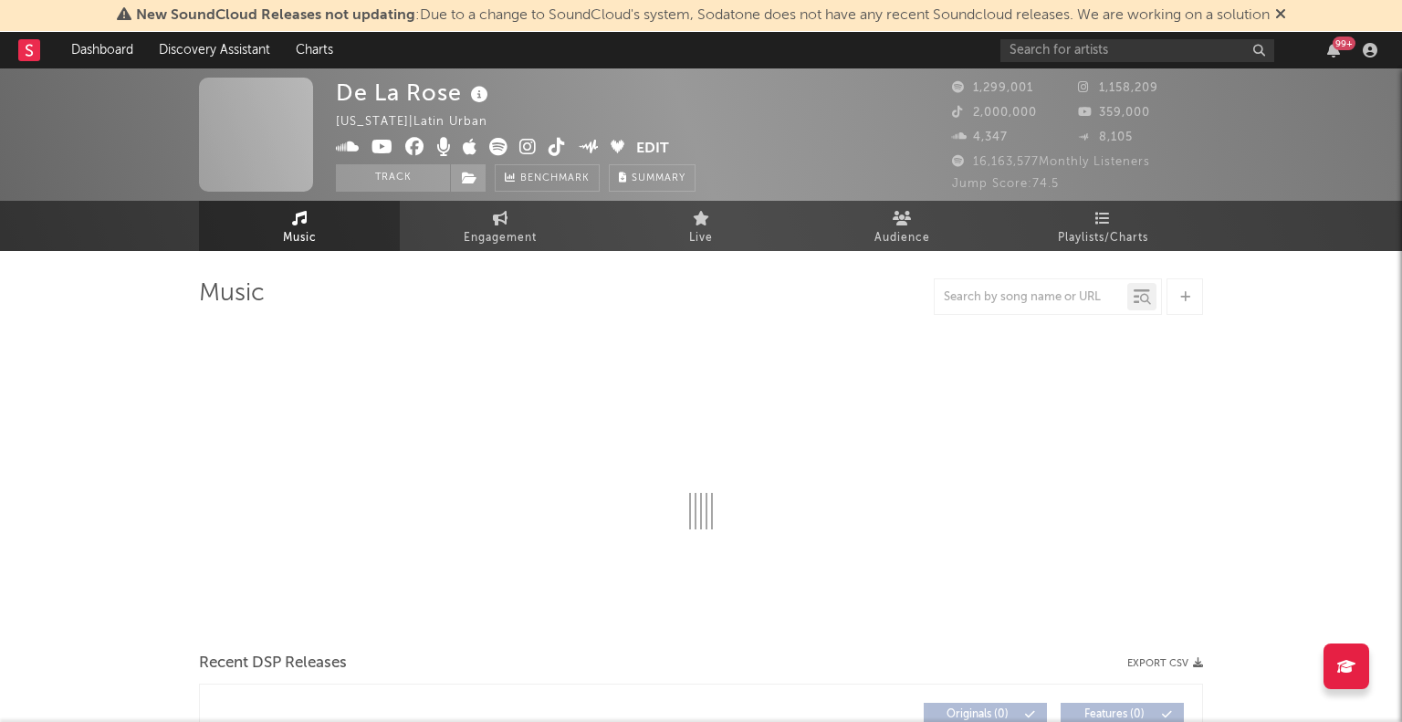
select select "6m"
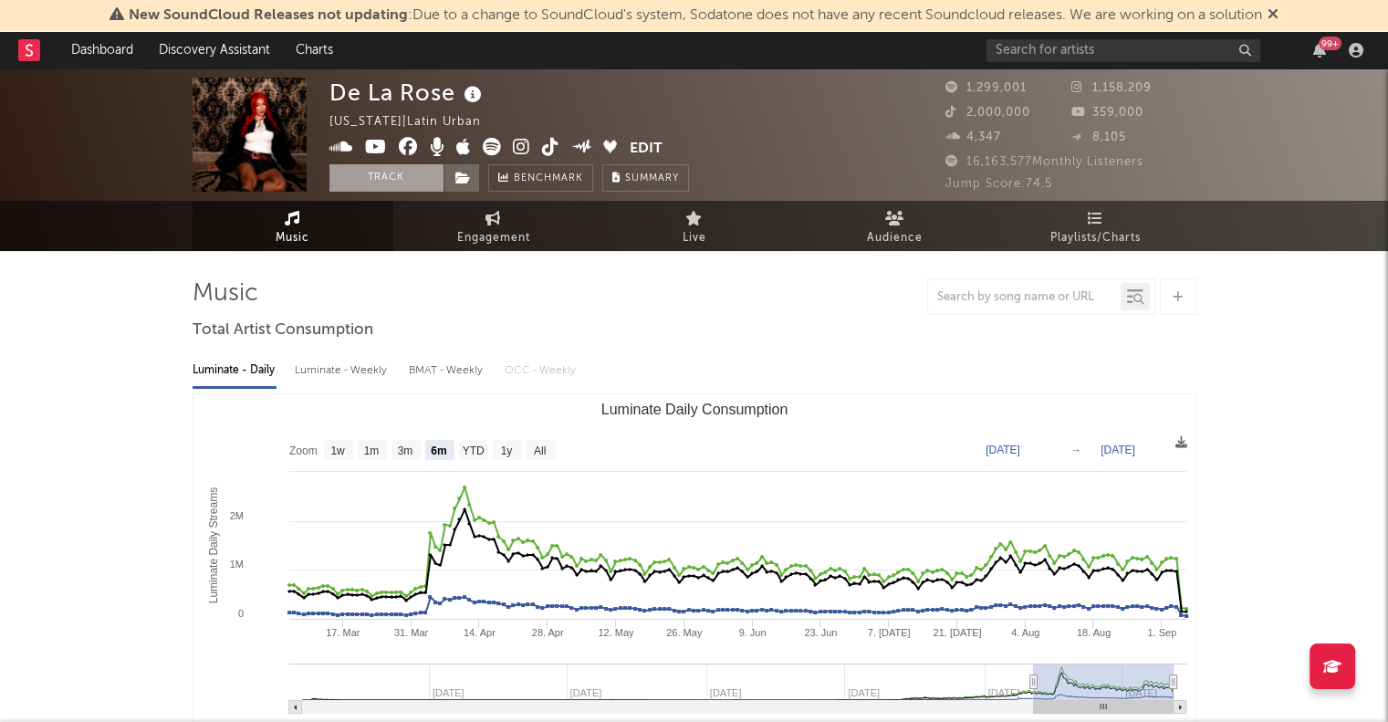
click at [349, 180] on button "Track" at bounding box center [386, 177] width 114 height 27
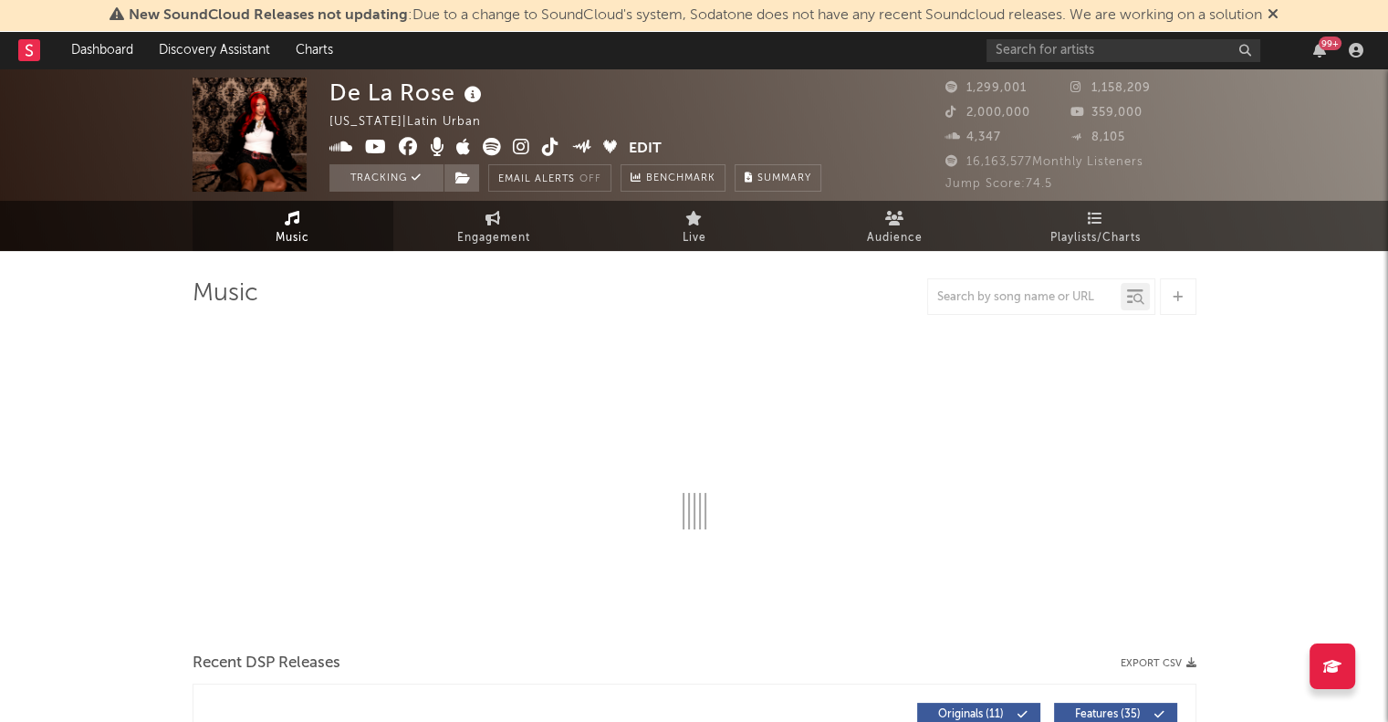
select select "6m"
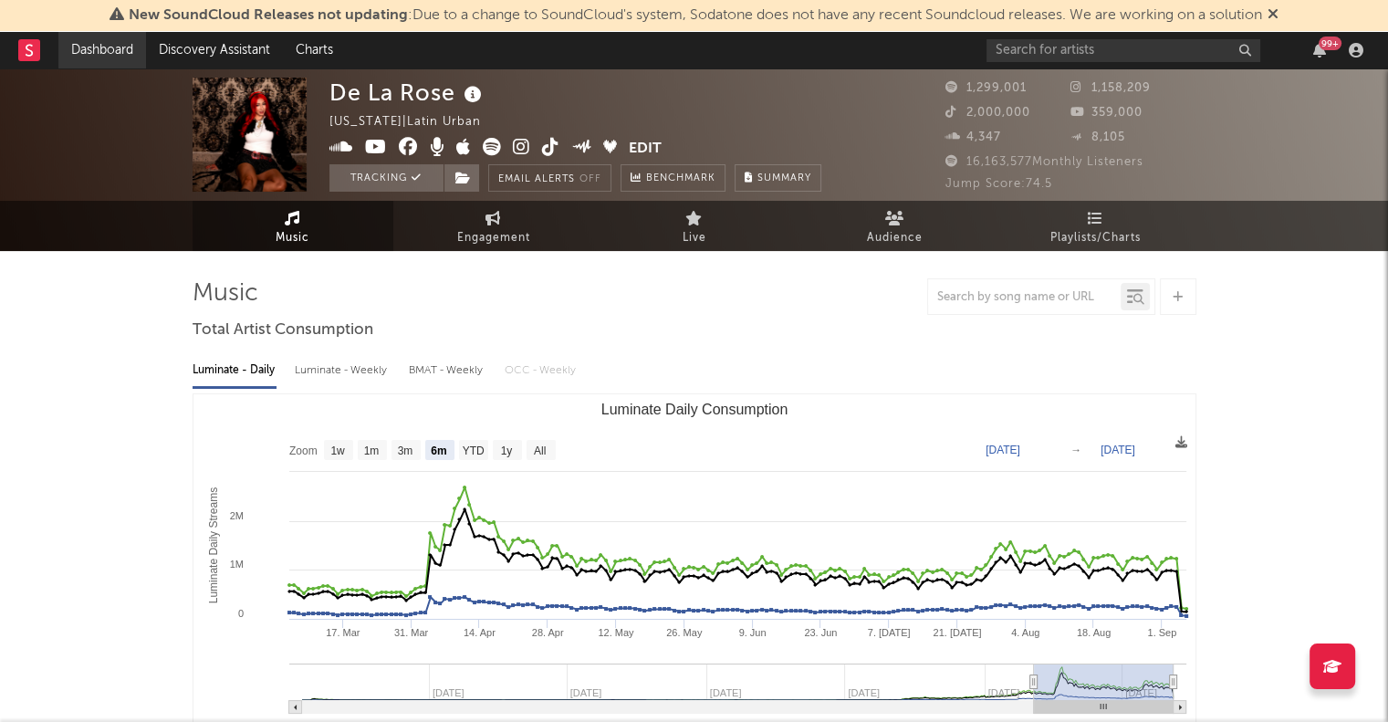
click at [104, 43] on link "Dashboard" at bounding box center [102, 50] width 88 height 37
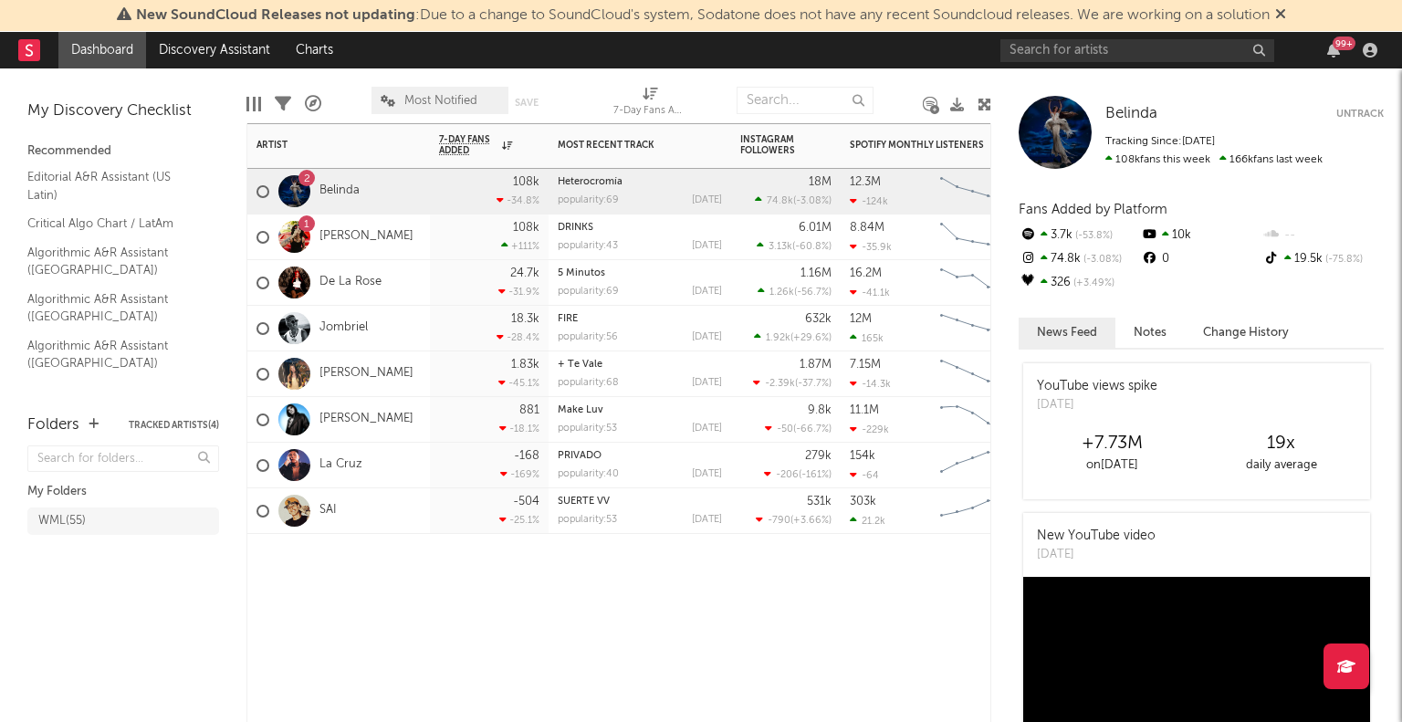
click at [385, 244] on div "1 [PERSON_NAME]" at bounding box center [338, 237] width 183 height 46
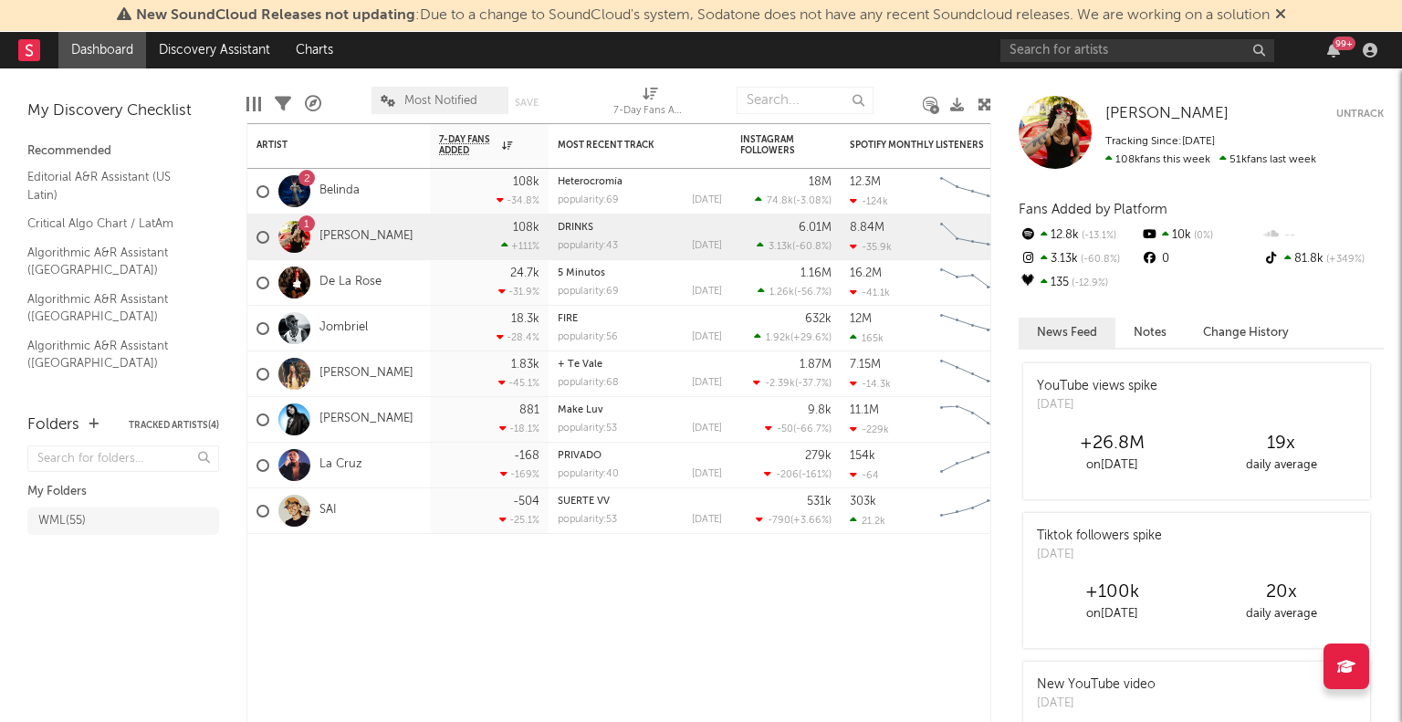
click at [1093, 457] on div "on [DATE]" at bounding box center [1112, 465] width 169 height 22
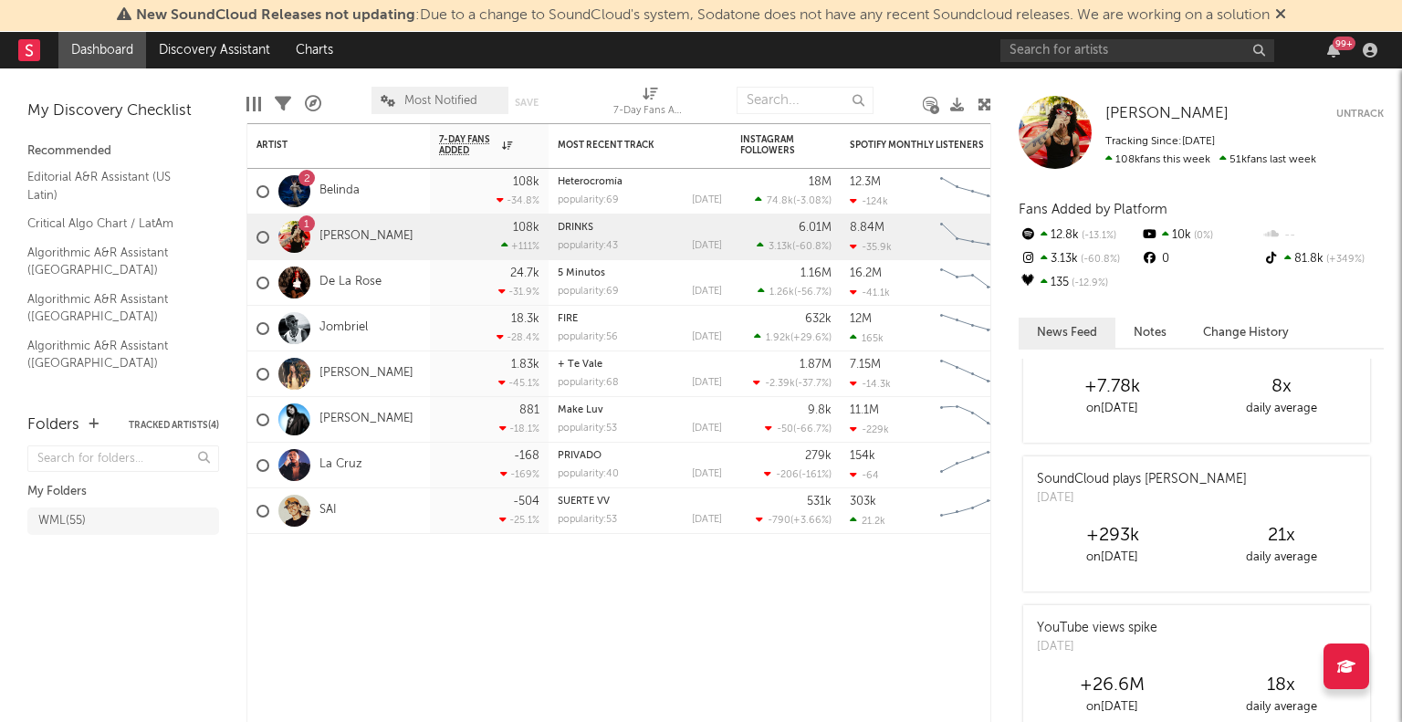
scroll to position [1514, 0]
